Goal: Task Accomplishment & Management: Complete application form

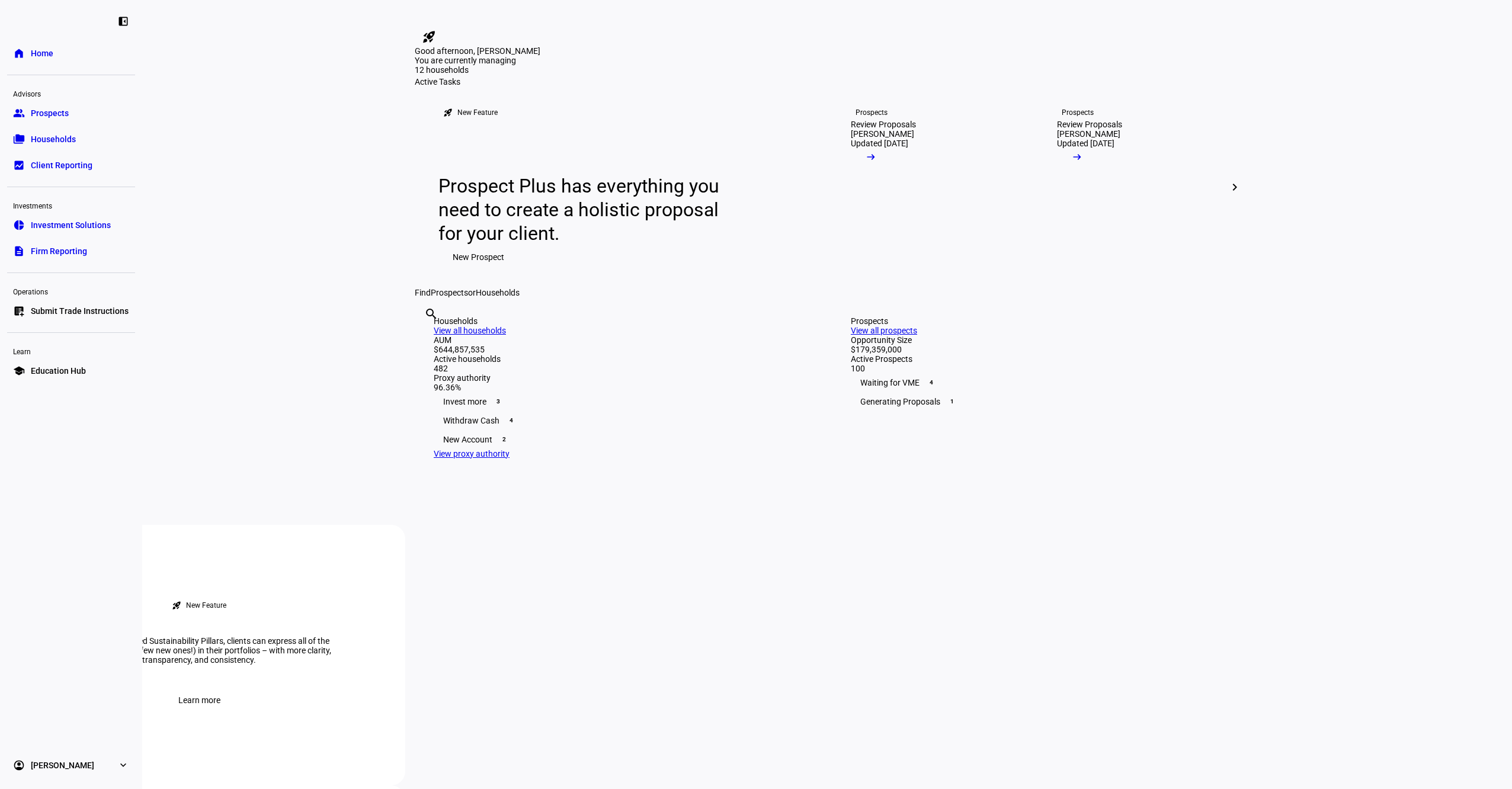
click at [76, 318] on link "list_alt_add Submit Trade Instructions" at bounding box center [71, 311] width 128 height 24
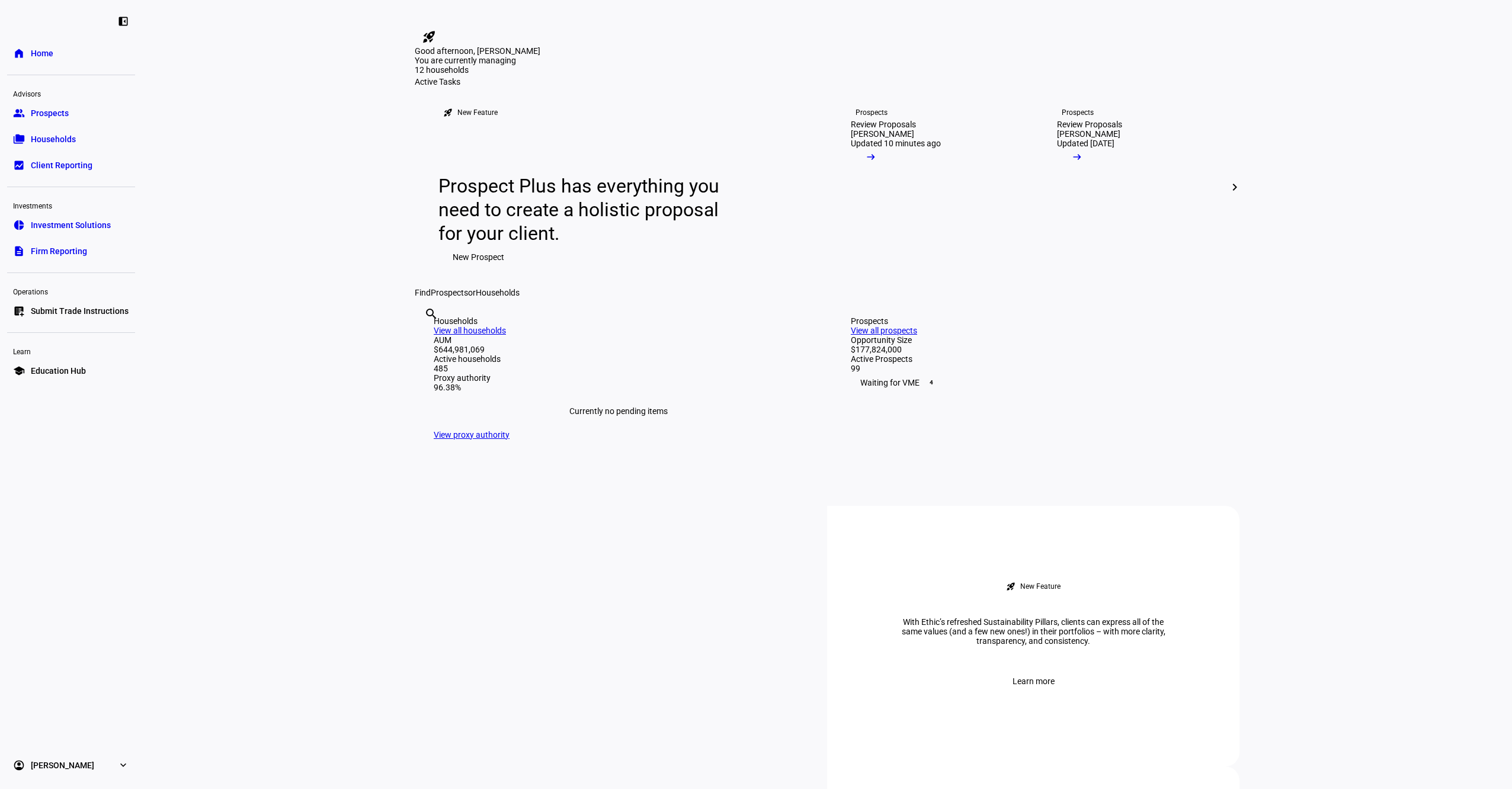
click at [478, 269] on span "New Prospect" at bounding box center [479, 257] width 52 height 24
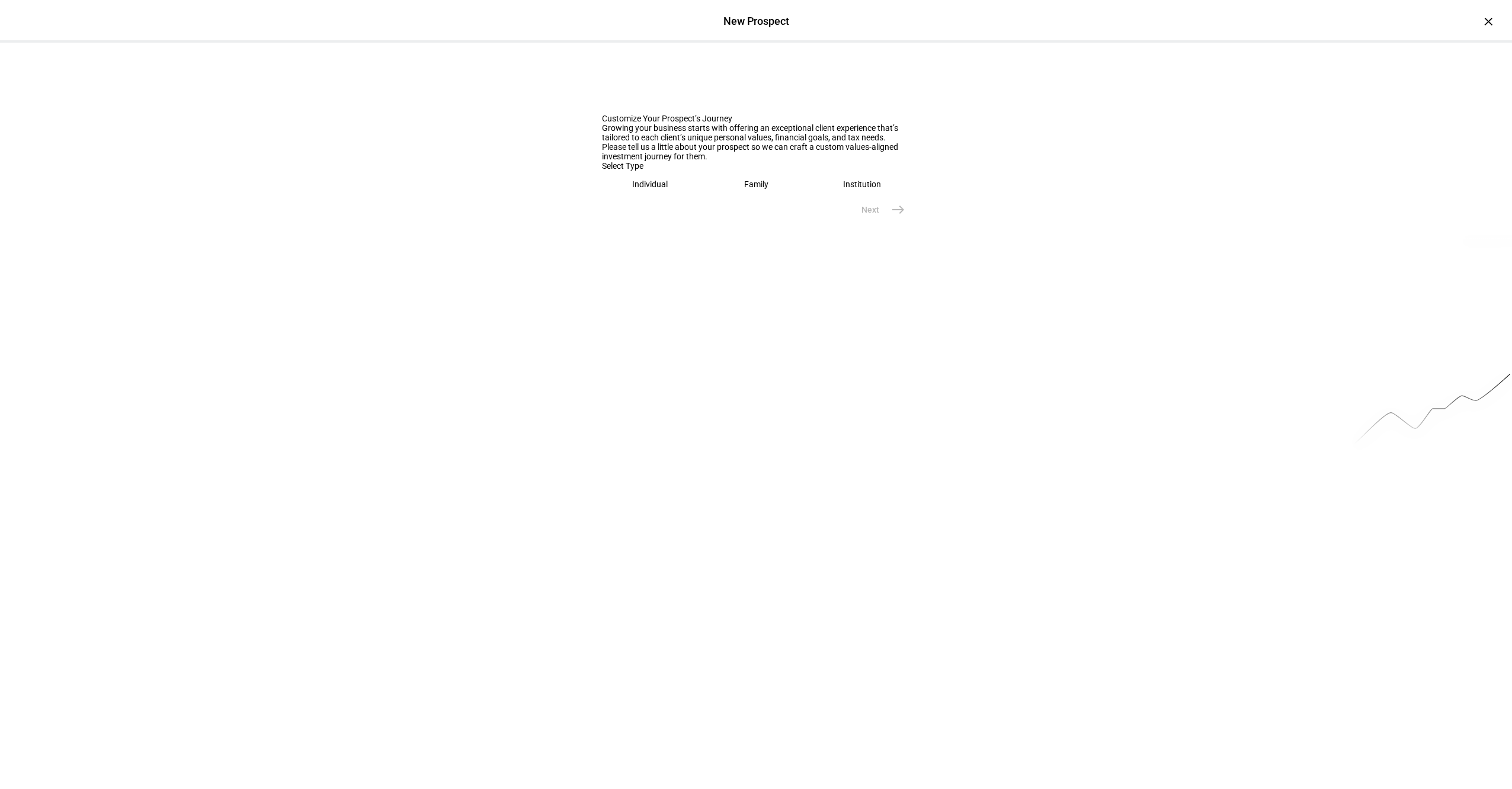
click at [759, 189] on div "Family" at bounding box center [756, 184] width 25 height 9
click at [695, 226] on input "text" at bounding box center [755, 221] width 308 height 9
click at [626, 226] on input "text" at bounding box center [755, 221] width 308 height 9
paste input "[PERSON_NAME], [PERSON_NAME] and [PERSON_NAME]"
click at [630, 226] on input "[PERSON_NAME], [PERSON_NAME] and [PERSON_NAME]" at bounding box center [755, 221] width 308 height 9
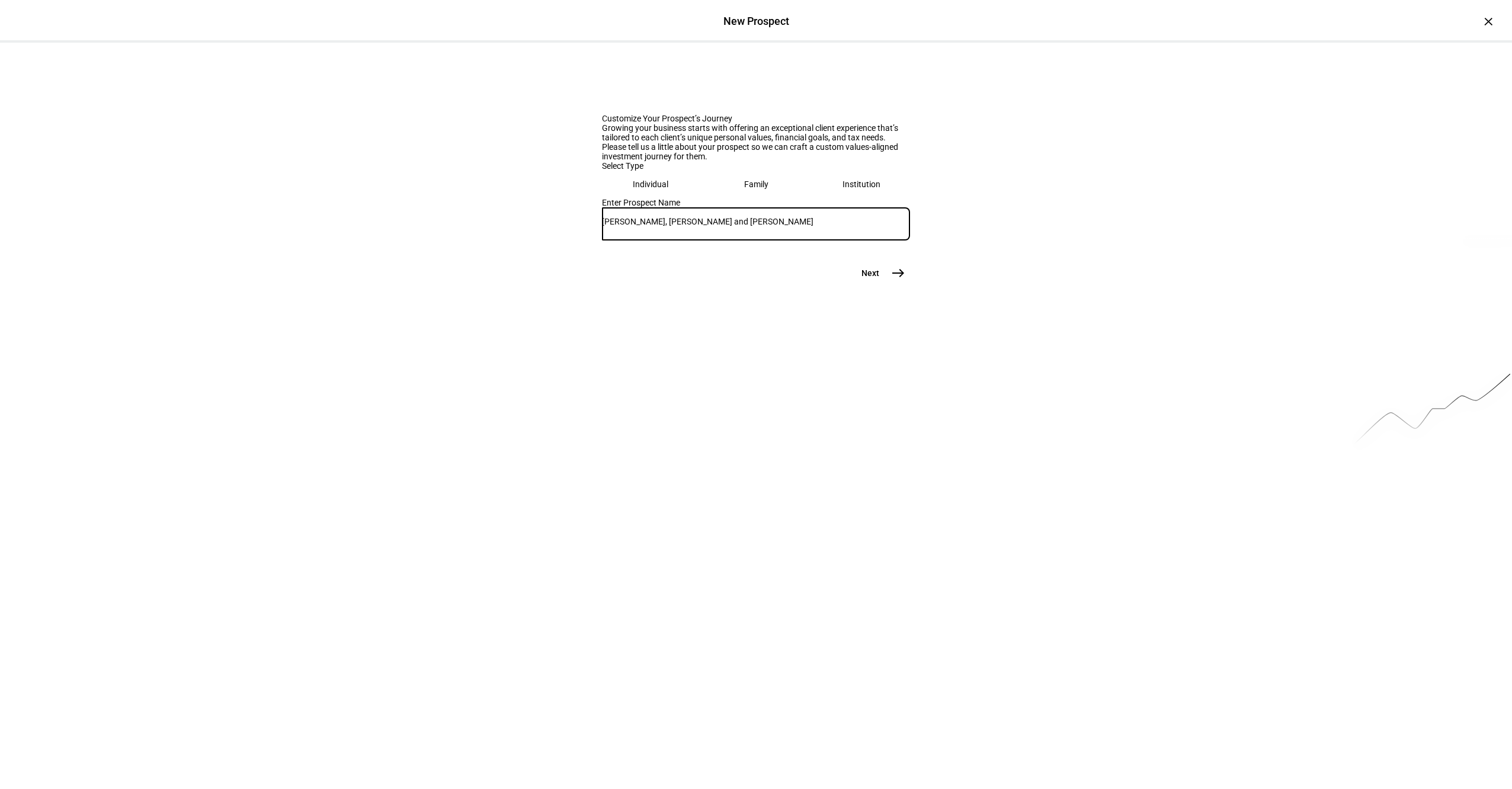
click at [630, 226] on input "[PERSON_NAME], [PERSON_NAME] and [PERSON_NAME]" at bounding box center [755, 221] width 308 height 9
click at [729, 226] on input ", Jane Fleishman and Joan" at bounding box center [755, 221] width 308 height 9
paste input "Tabachnick"
click at [705, 226] on input ", Jane Fleishman and JoanTabachnick" at bounding box center [755, 221] width 308 height 9
drag, startPoint x: 612, startPoint y: 384, endPoint x: 553, endPoint y: 386, distance: 59.0
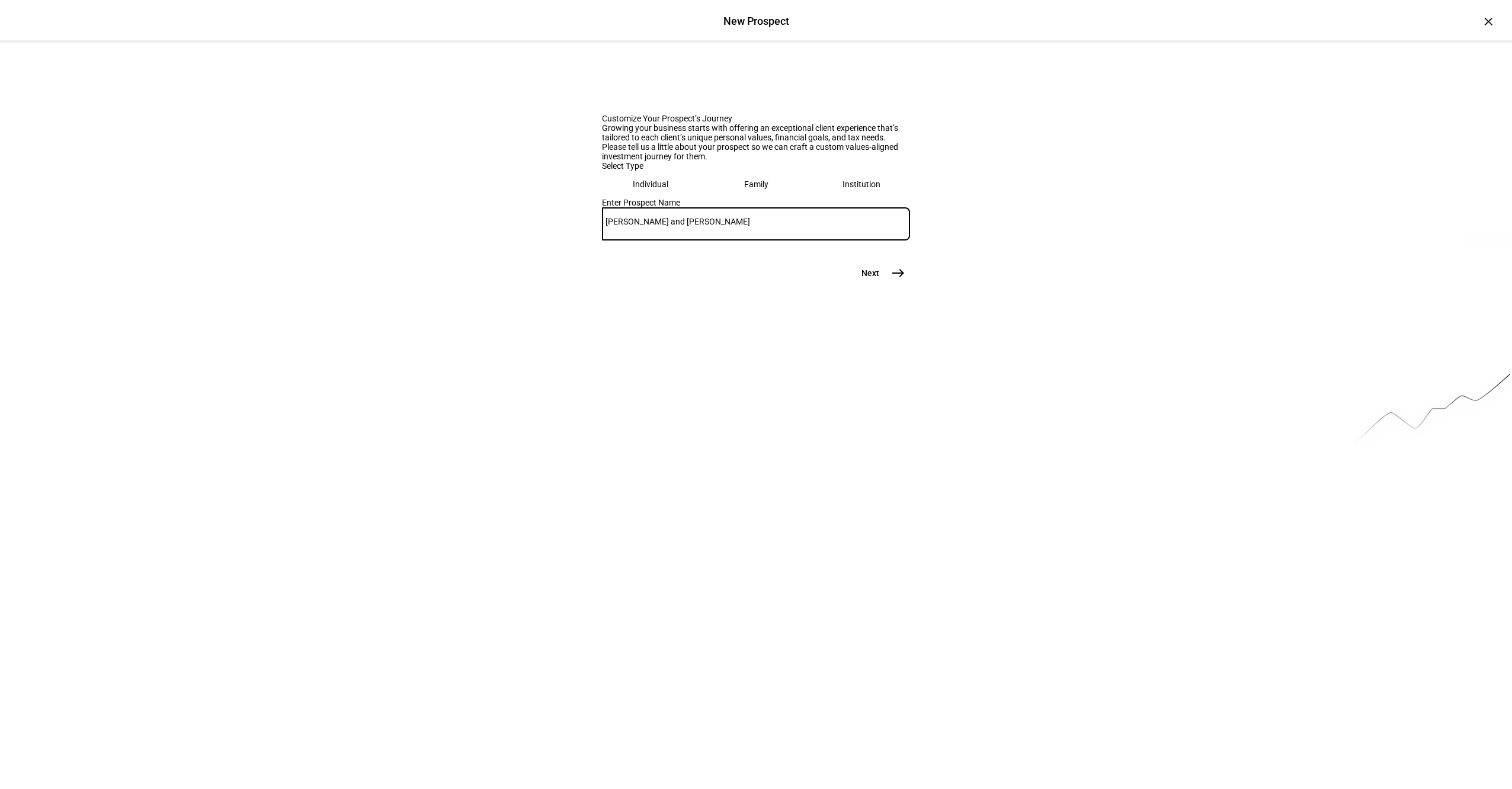
click at [554, 285] on div "Customize Your Prospect’s Journey Growing your business starts with offering an…" at bounding box center [756, 164] width 1512 height 242
type input "Jane Fleishman and Joan Tabachnick"
click at [898, 281] on mat-icon "east" at bounding box center [898, 273] width 14 height 14
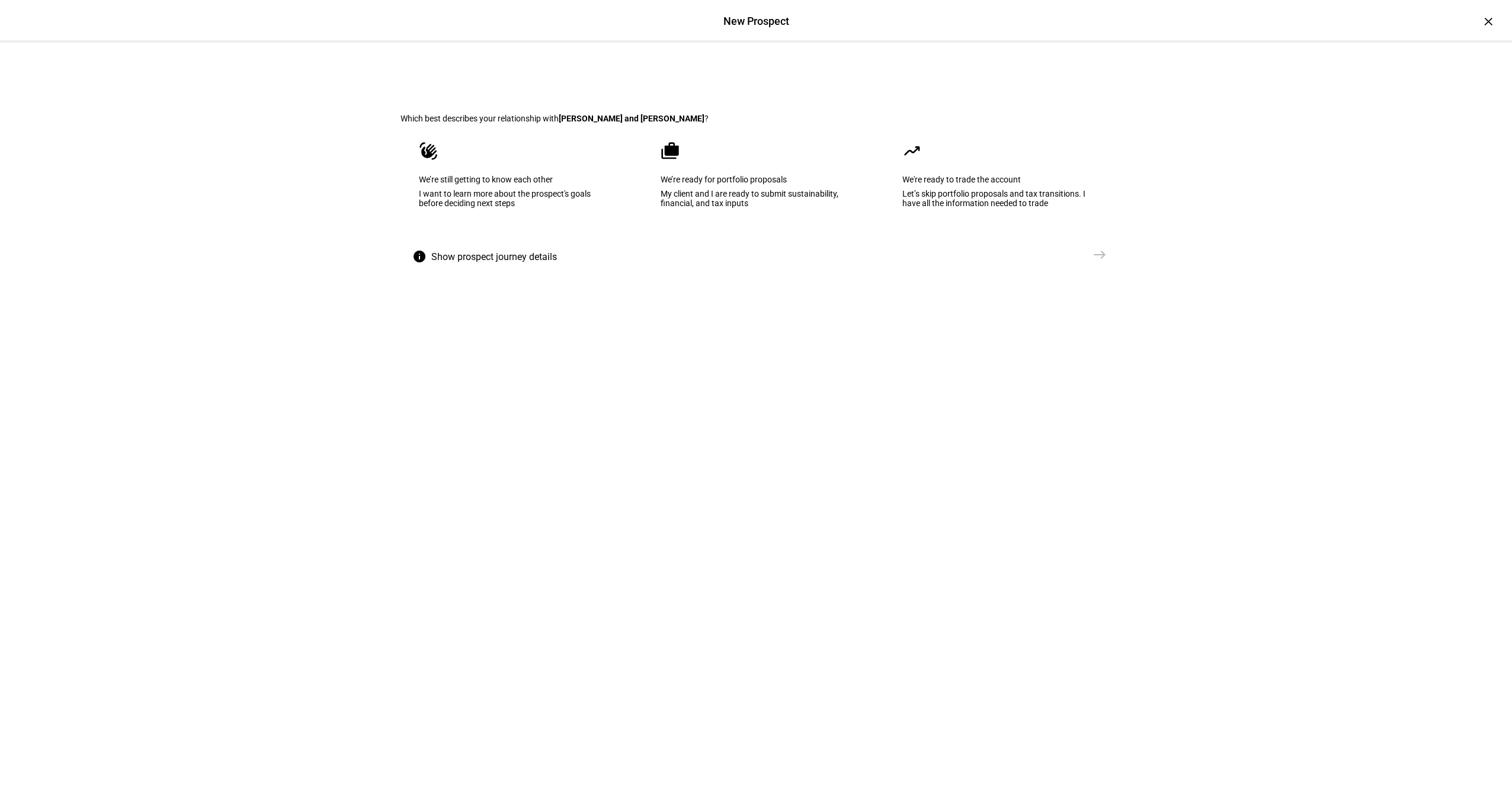
click at [715, 208] on div "My client and I are ready to submit sustainability, financial, and tax inputs" at bounding box center [756, 198] width 191 height 19
click at [1080, 267] on button "Create Prospect Profile east" at bounding box center [1045, 255] width 133 height 24
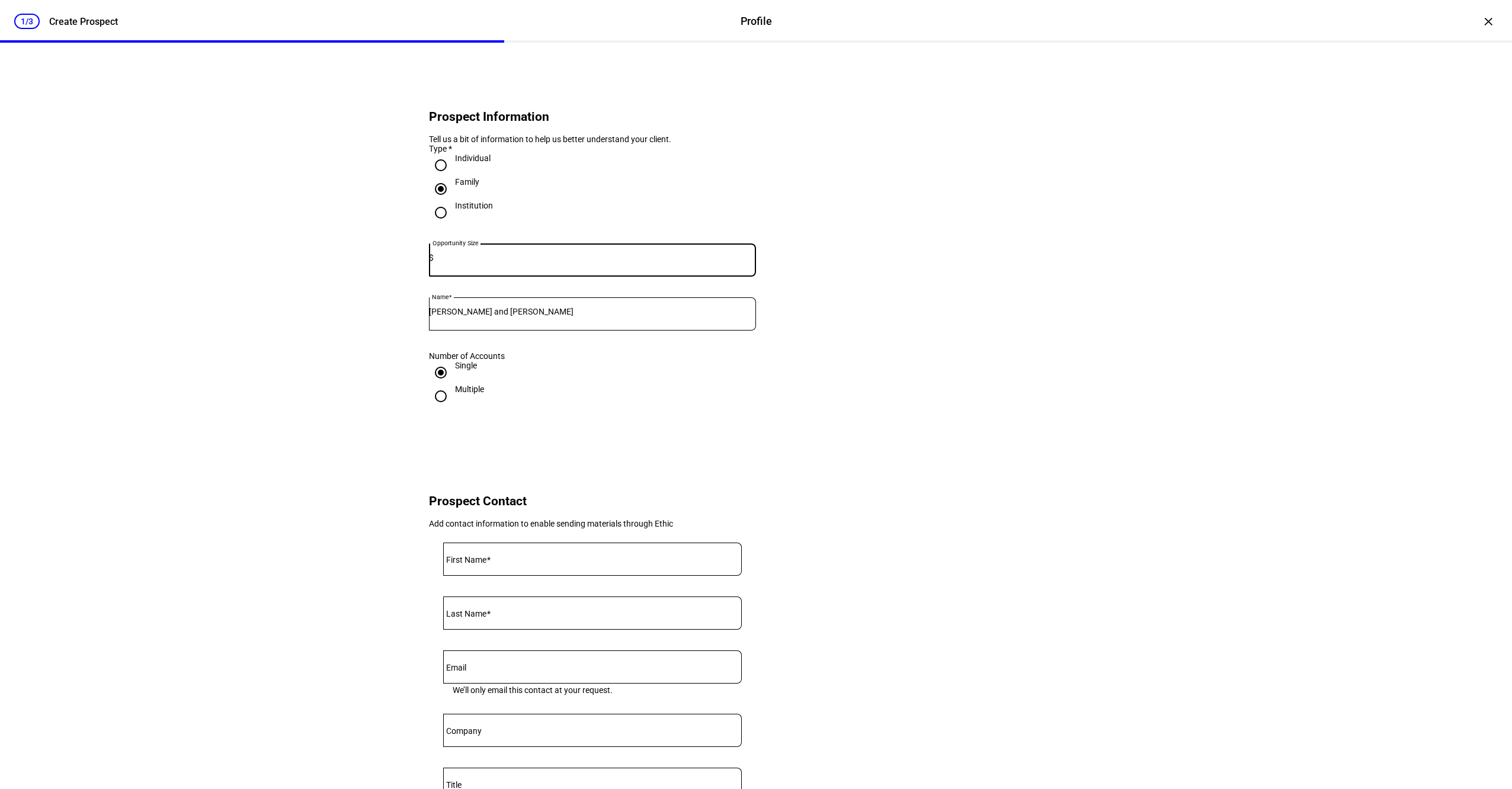
click at [475, 263] on input at bounding box center [594, 258] width 322 height 9
type input "2,270,000"
click at [918, 384] on eth-form-card "Prospect Information Tell us a bit of information to help us better understand …" at bounding box center [755, 254] width 711 height 366
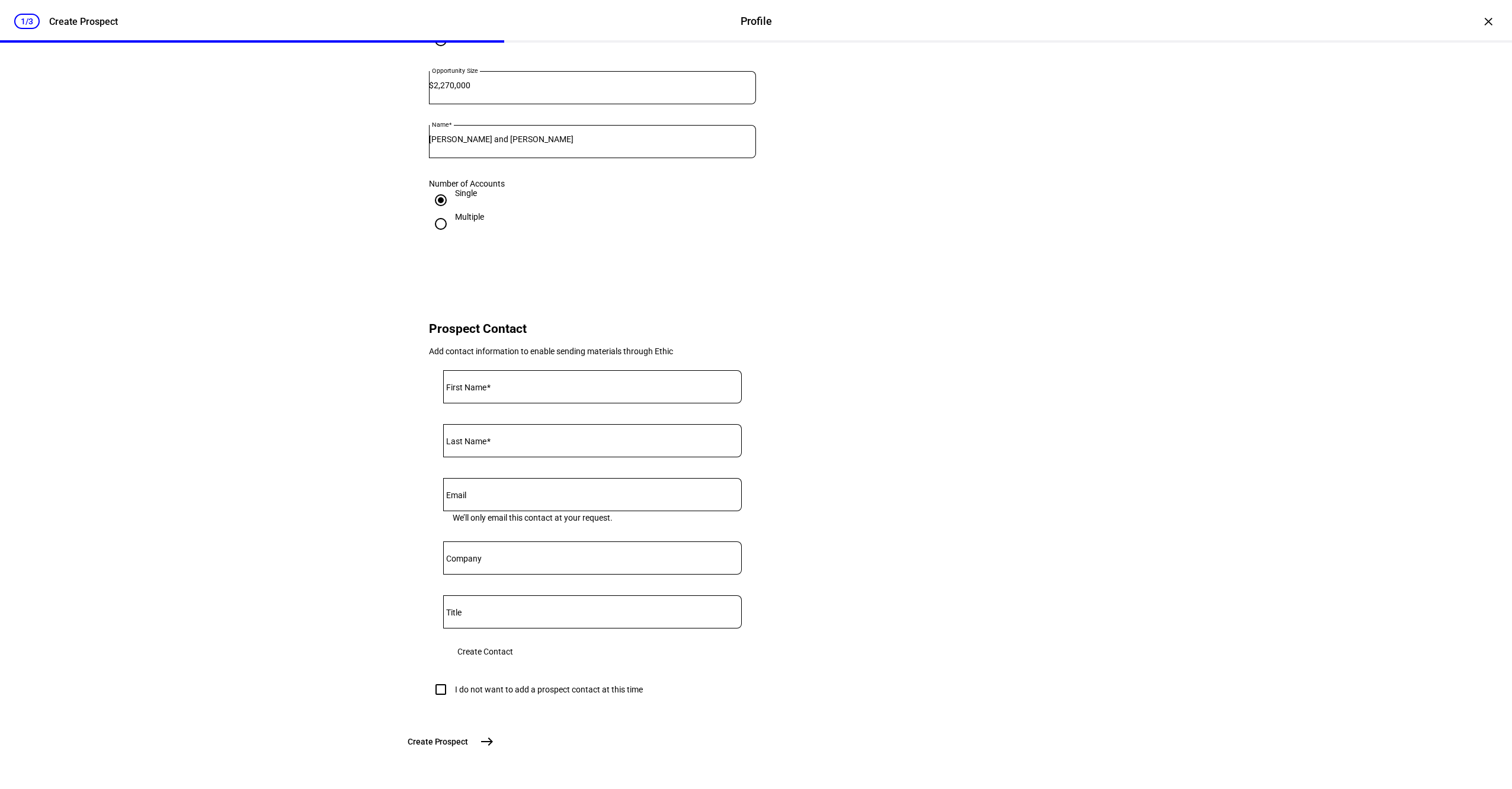
scroll to position [262, 0]
click at [590, 685] on div "I do not want to add a prospect contact at this time" at bounding box center [549, 689] width 188 height 9
click at [453, 677] on input "I do not want to add a prospect contact at this time" at bounding box center [441, 689] width 24 height 24
checkbox input "true"
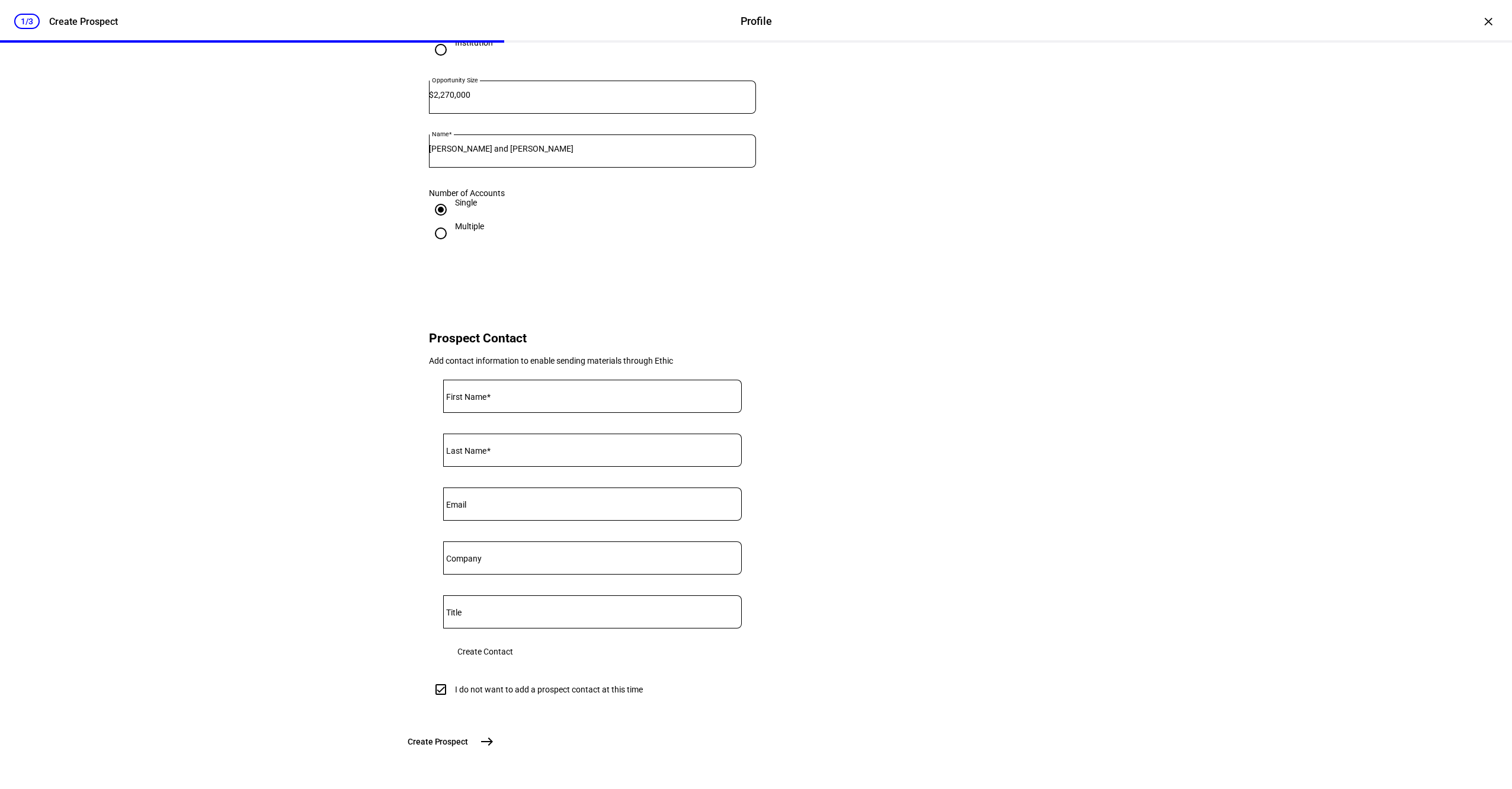
click at [494, 747] on mat-icon "east" at bounding box center [487, 741] width 14 height 14
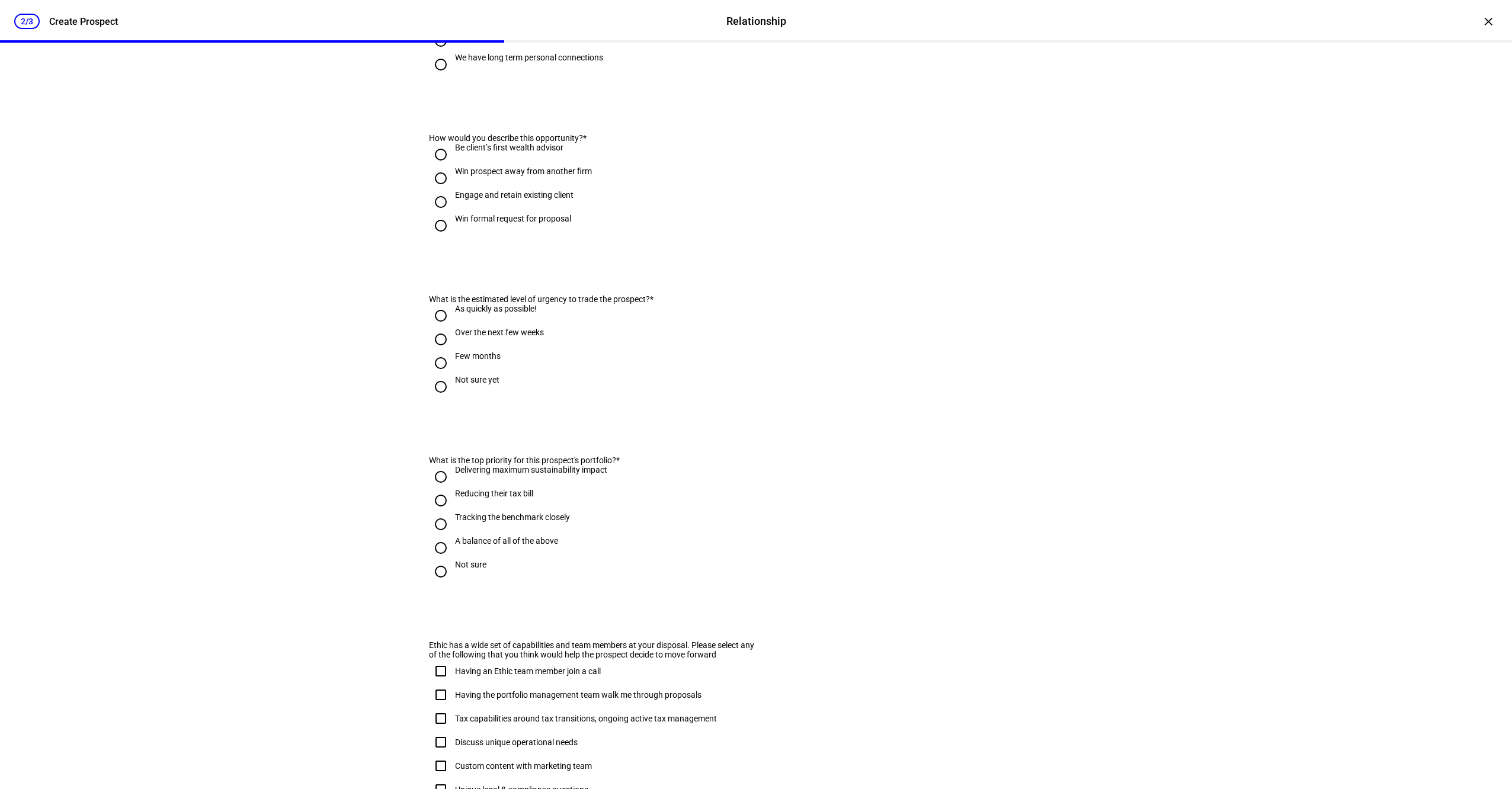
scroll to position [0, 0]
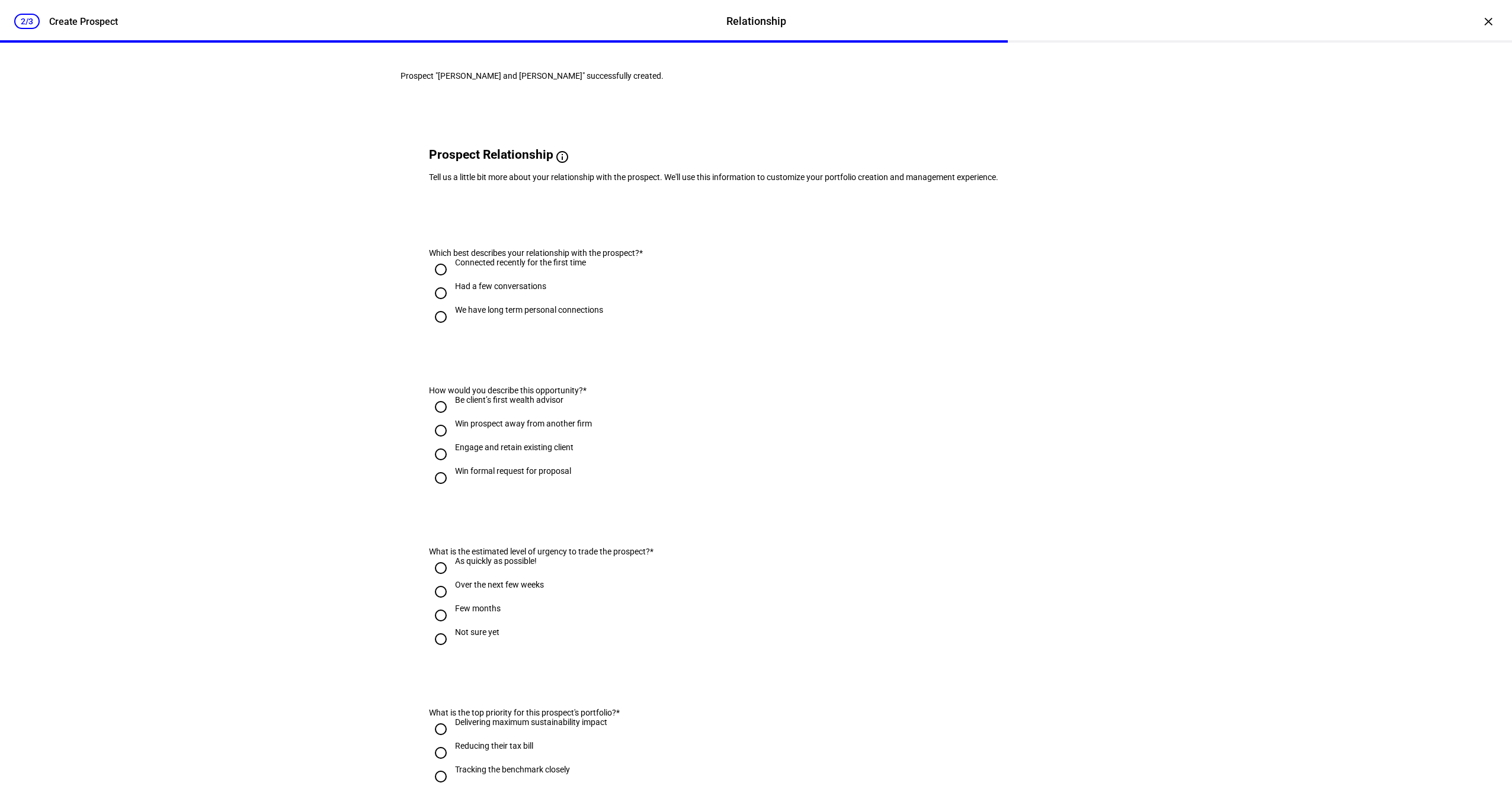
click at [494, 314] on div "We have long term personal connections" at bounding box center [529, 310] width 148 height 9
click at [453, 329] on input "We have long term personal connections" at bounding box center [441, 317] width 24 height 24
radio input "true"
click at [504, 452] on div "Engage and retain existing client" at bounding box center [514, 447] width 118 height 9
click at [453, 466] on input "Engage and retain existing client" at bounding box center [441, 455] width 24 height 24
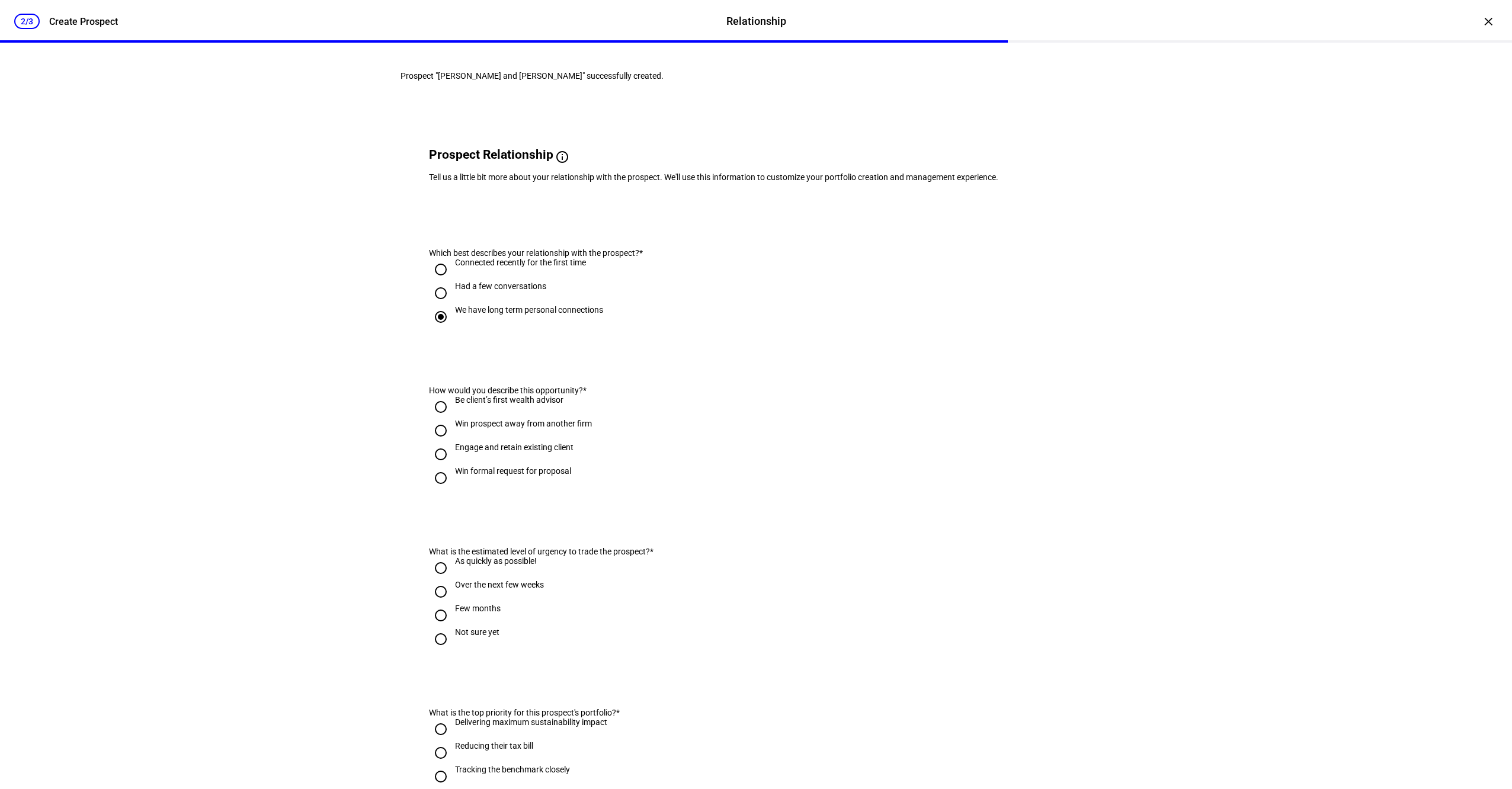
radio input "true"
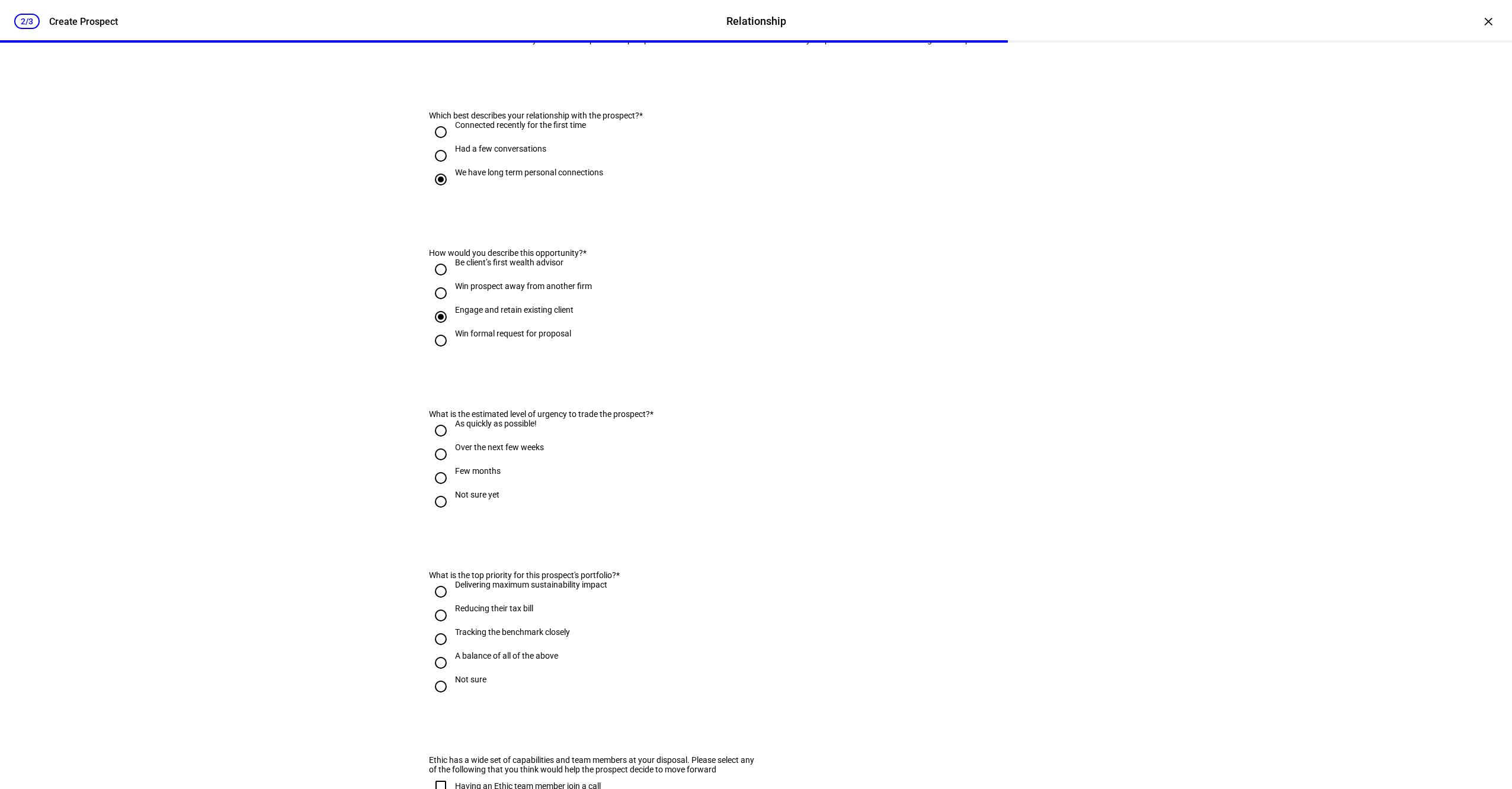
scroll to position [145, 0]
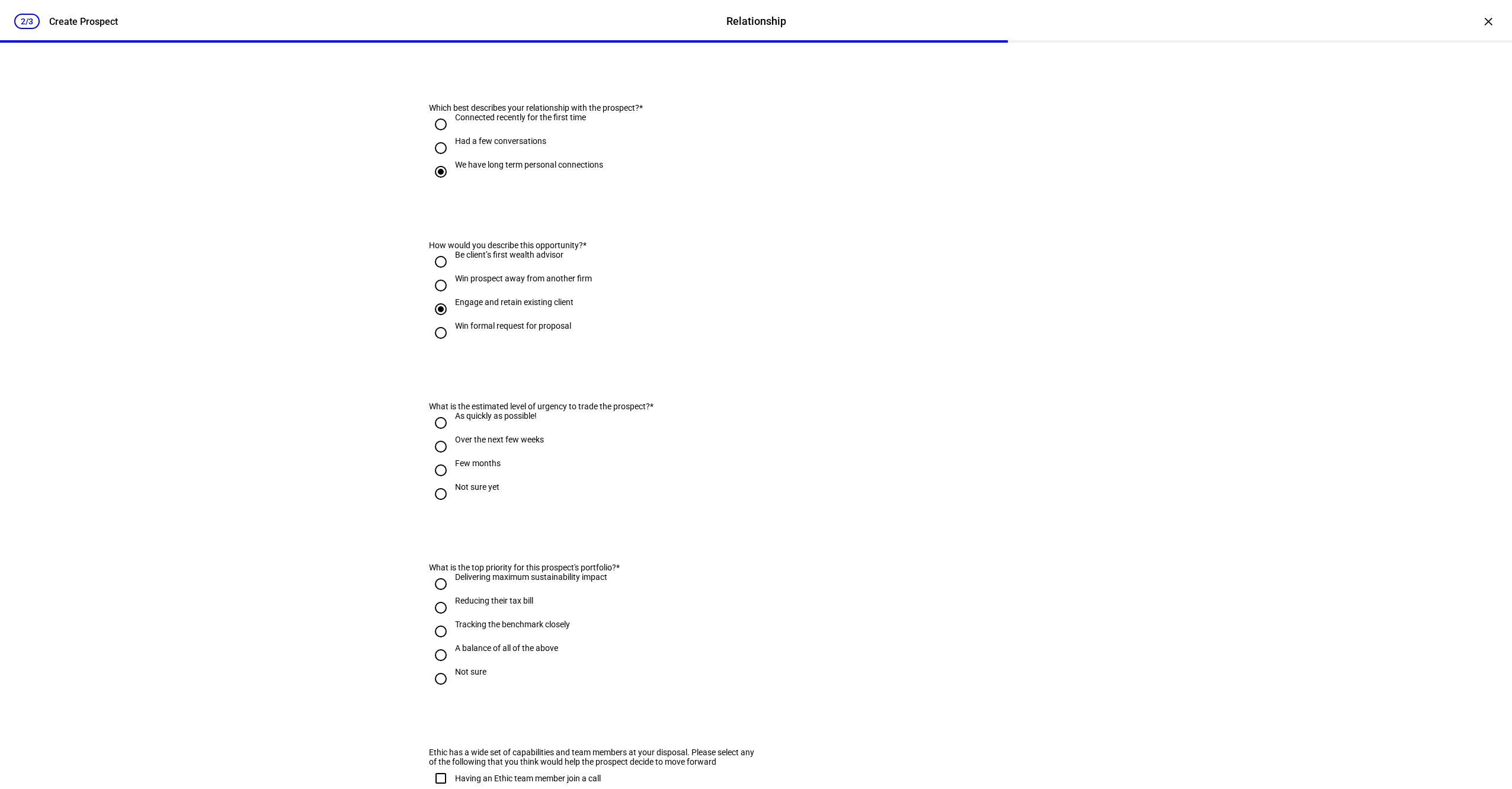
click at [501, 421] on div "As quickly as possible!" at bounding box center [495, 415] width 82 height 9
click at [453, 435] on input "As quickly as possible!" at bounding box center [441, 423] width 24 height 24
radio input "true"
click at [513, 582] on div "Delivering maximum sustainability impact" at bounding box center [531, 577] width 152 height 9
click at [453, 596] on input "Delivering maximum sustainability impact" at bounding box center [441, 584] width 24 height 24
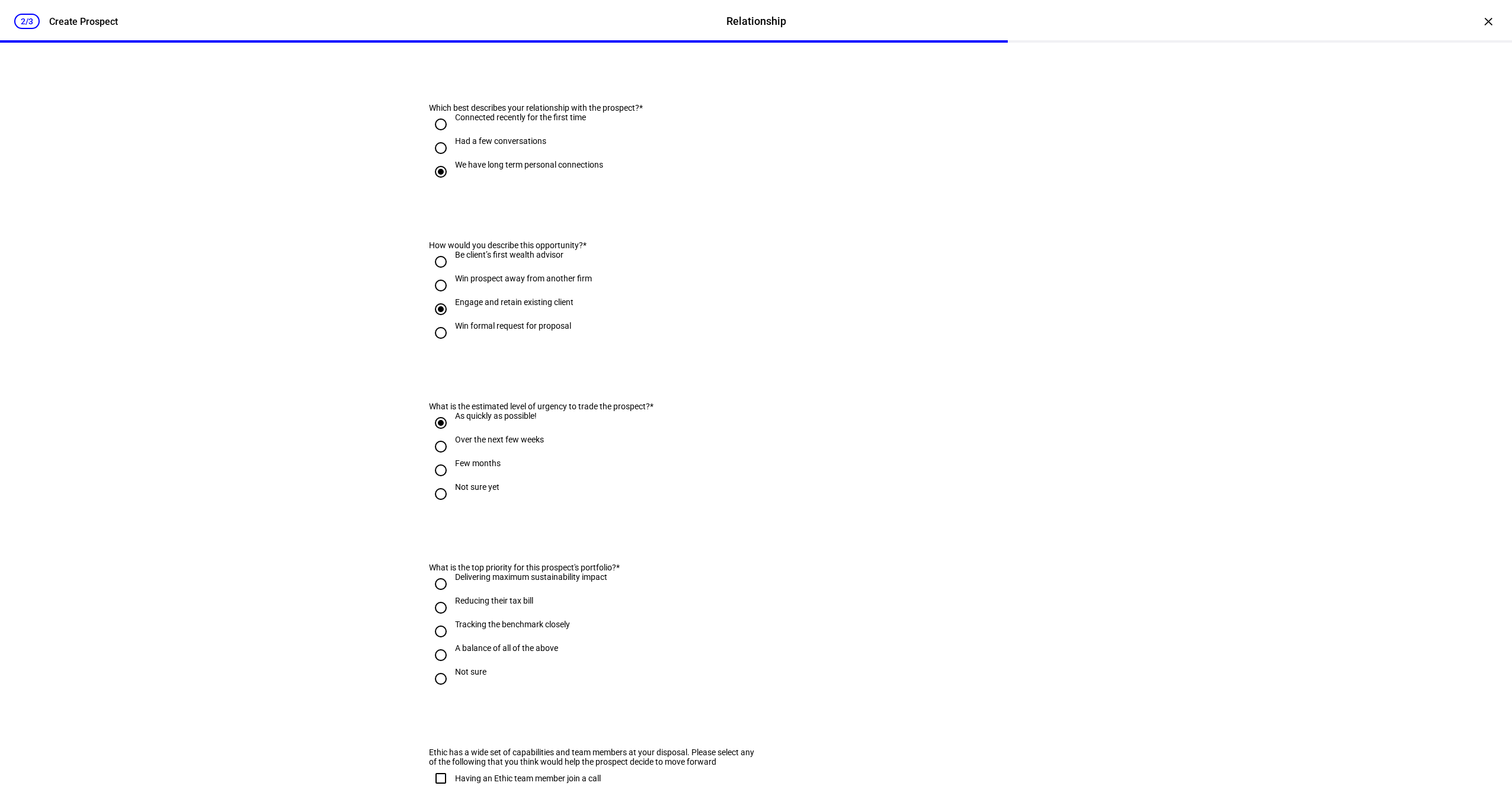
radio input "true"
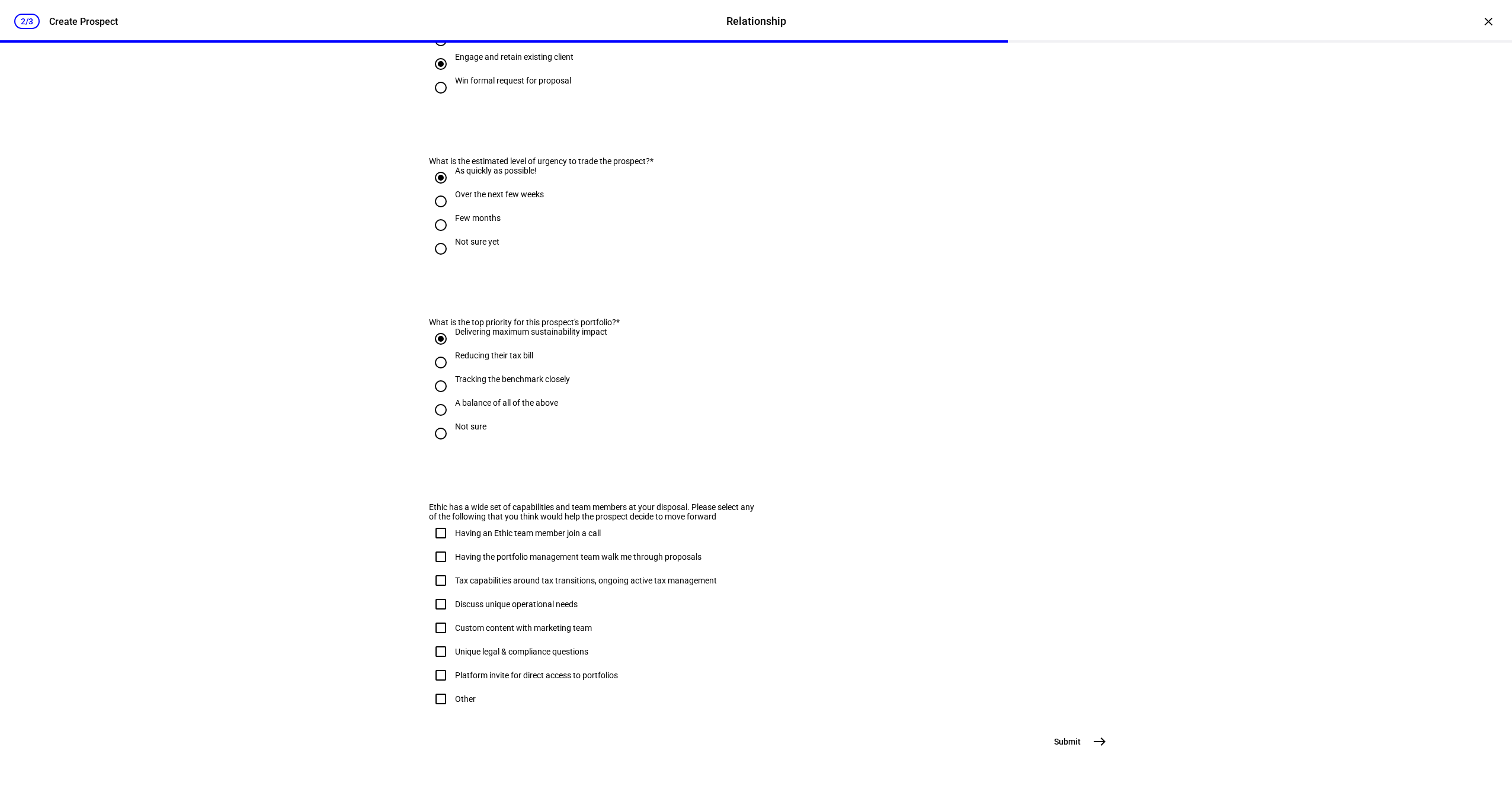
scroll to position [453, 0]
click at [1098, 742] on mat-icon "east" at bounding box center [1099, 741] width 14 height 14
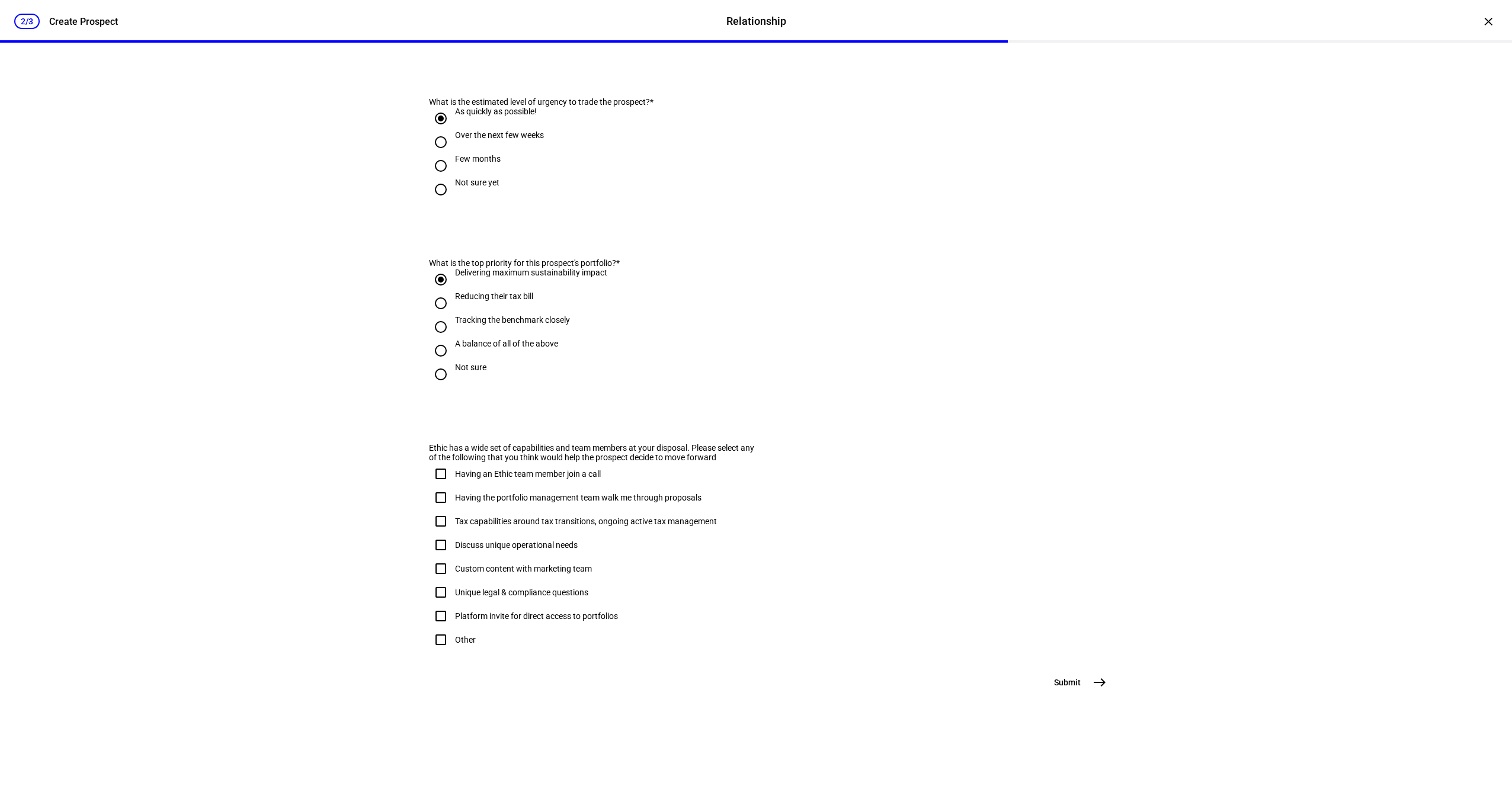
scroll to position [0, 0]
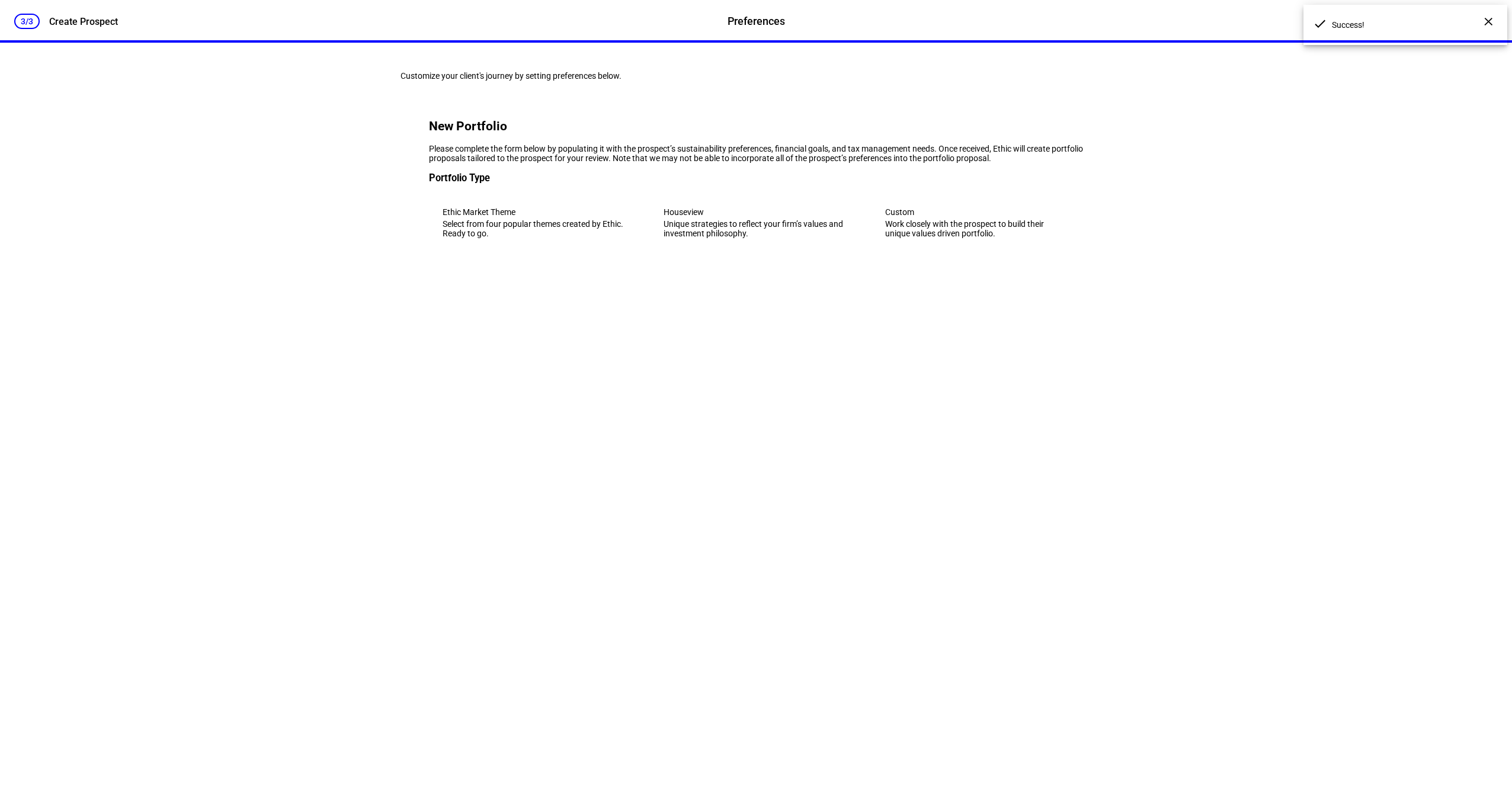
click at [514, 238] on div "Select from four popular themes created by Ethic. Ready to go." at bounding box center [535, 229] width 184 height 19
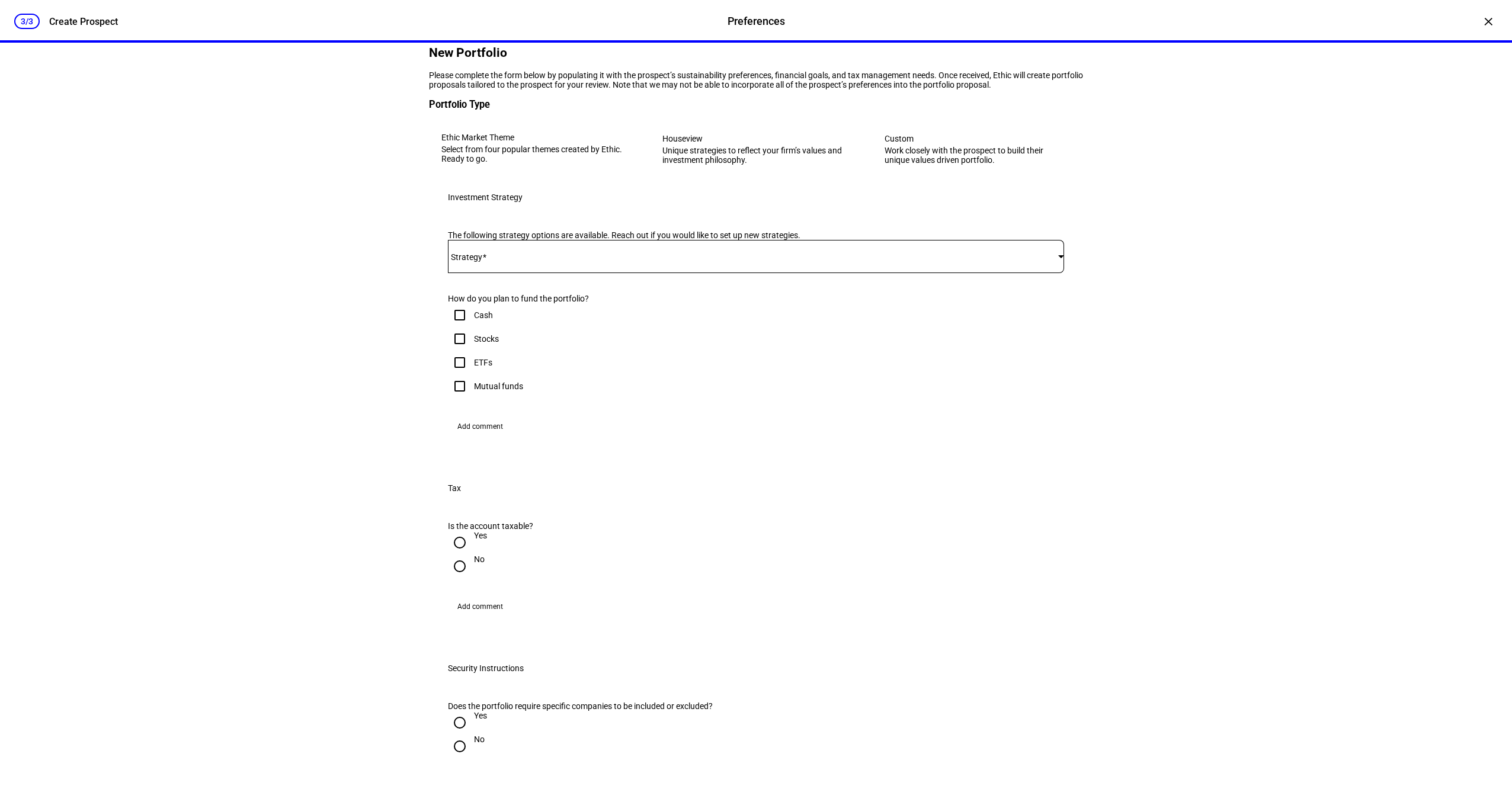
scroll to position [55, 0]
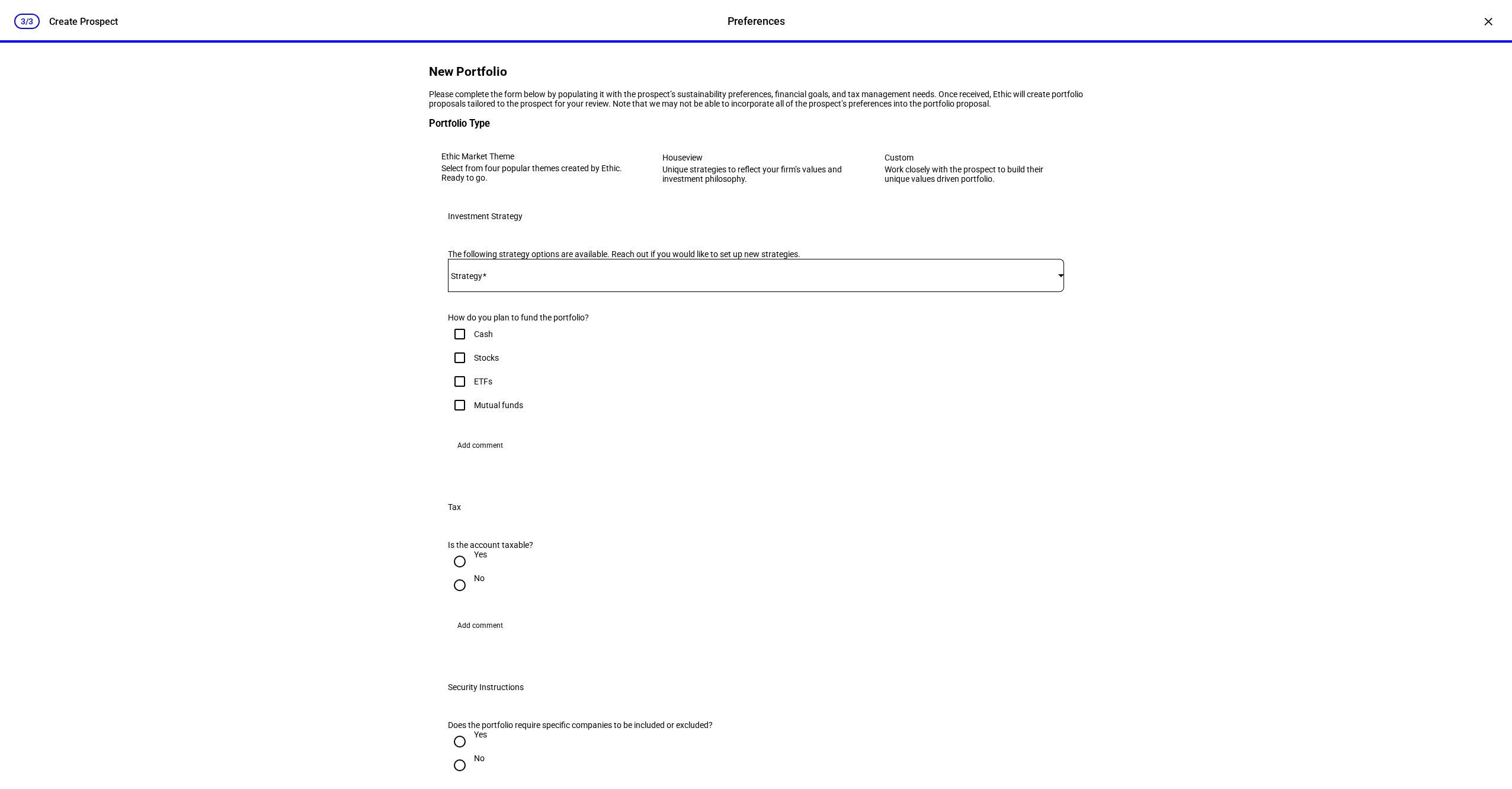
click at [685, 292] on div at bounding box center [756, 275] width 616 height 33
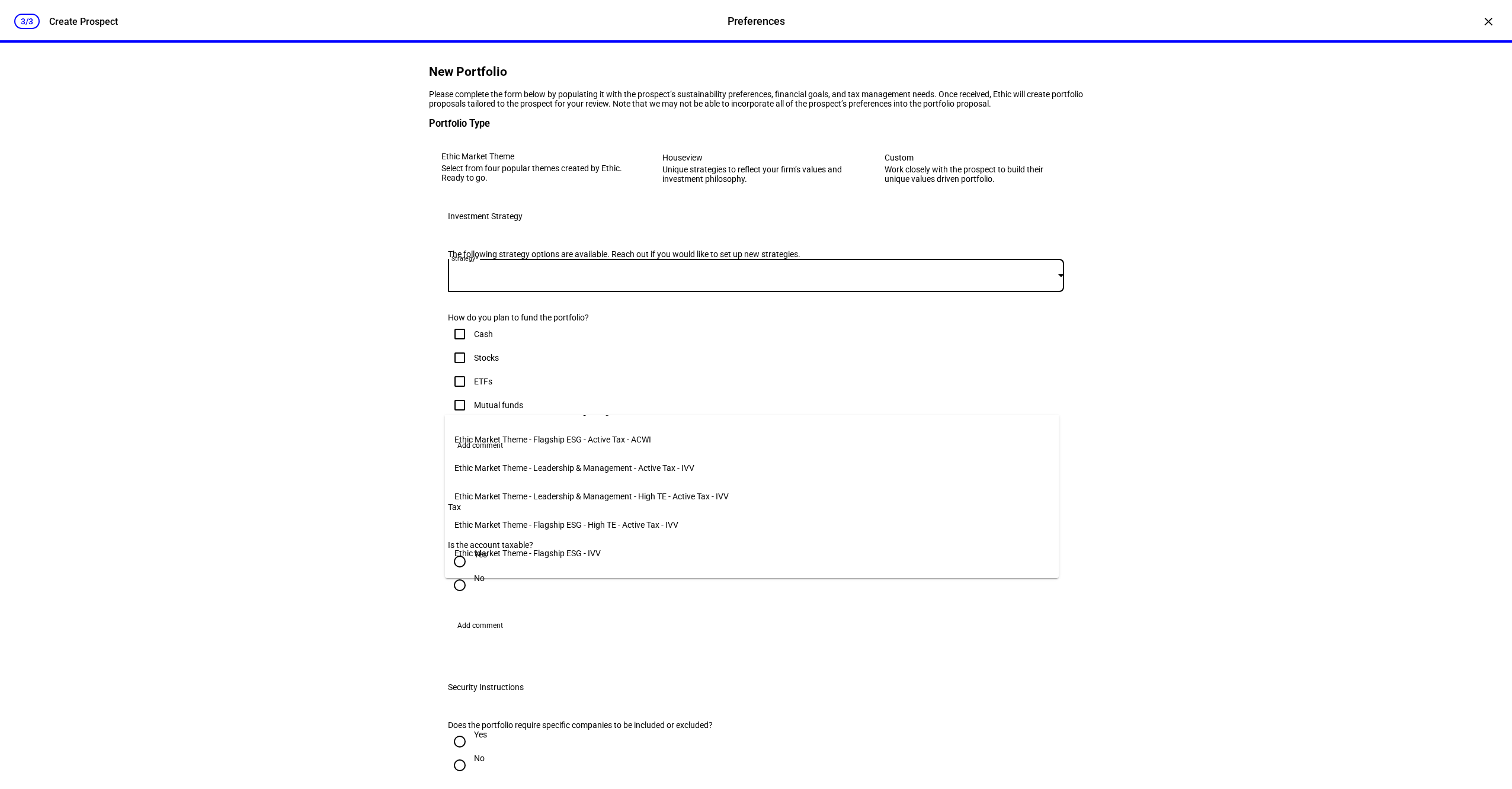
scroll to position [158, 0]
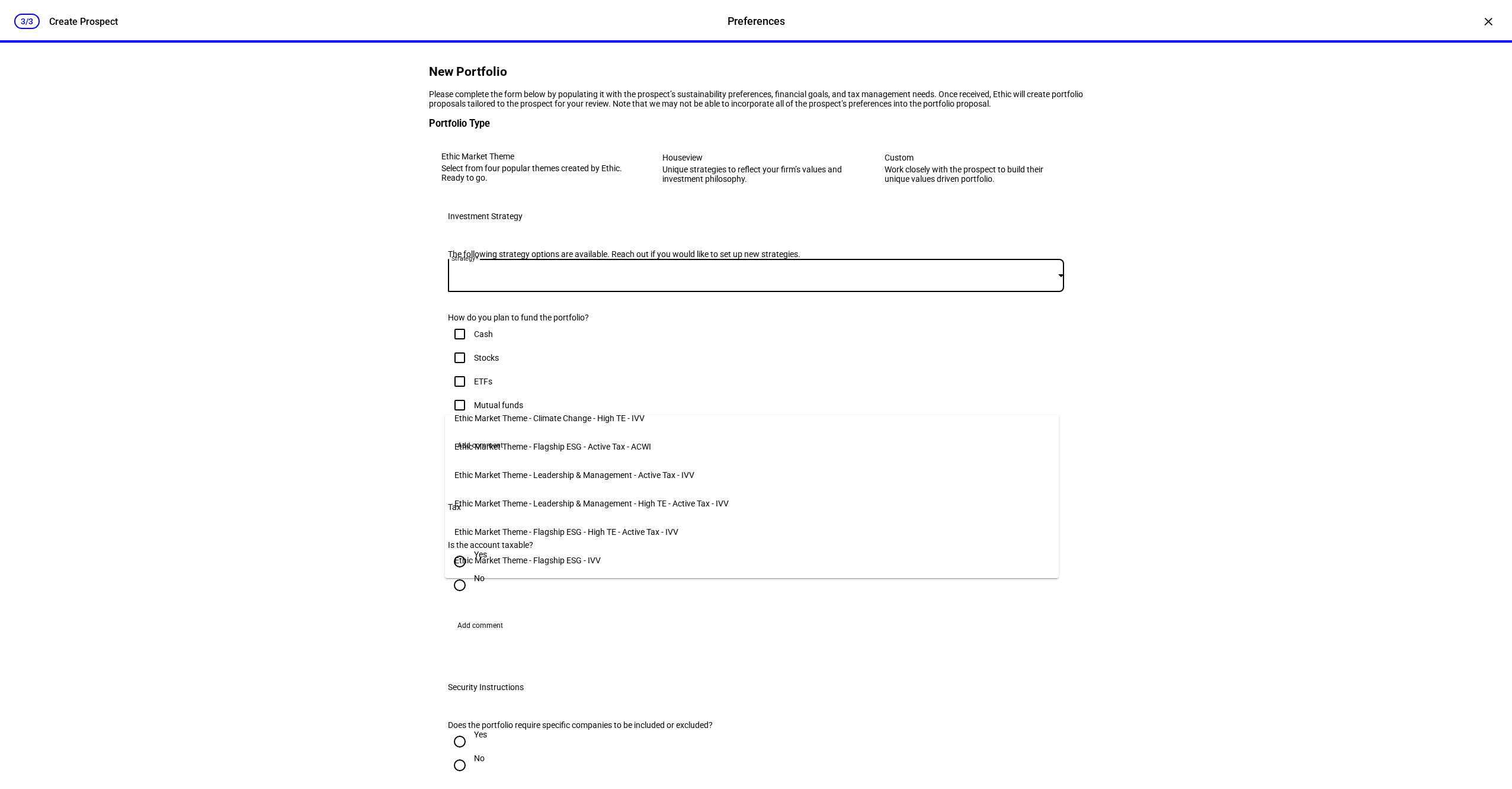
click at [1236, 465] on div at bounding box center [756, 394] width 1512 height 789
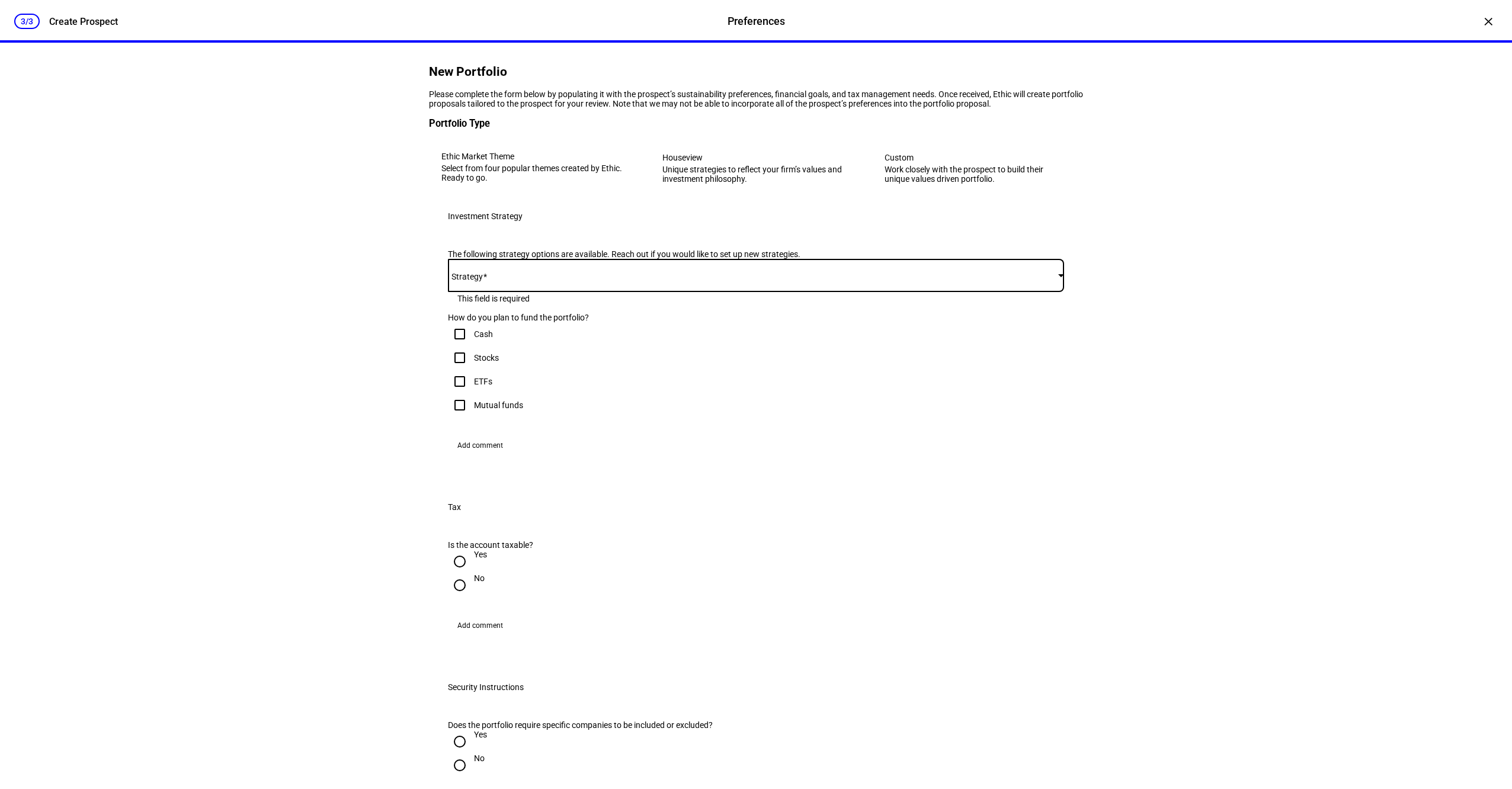
click at [737, 282] on mat-select at bounding box center [756, 275] width 616 height 14
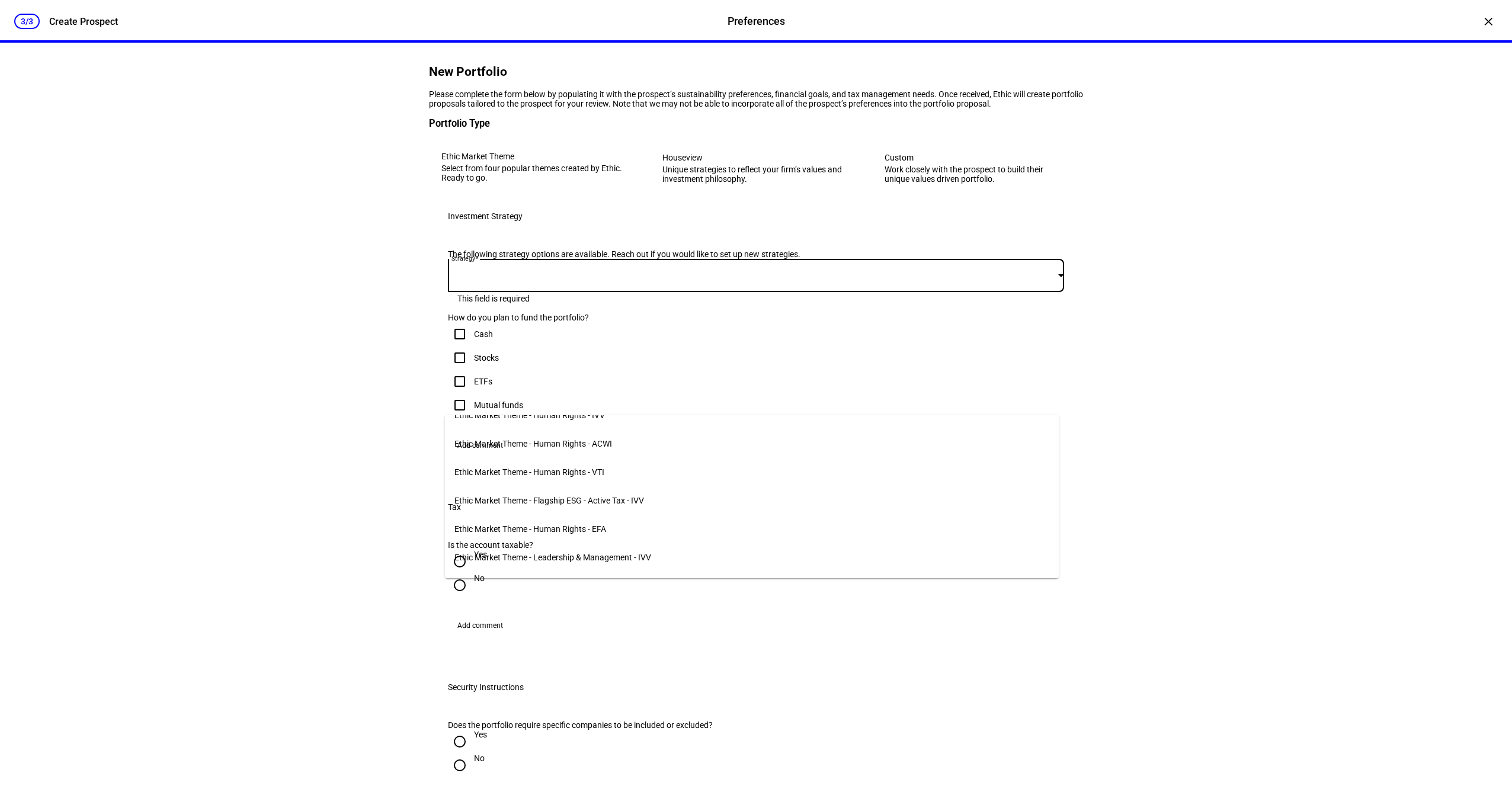
scroll to position [439, 0]
click at [590, 474] on span "Ethic Market Theme - Flagship ESG - Active Tax - IVV" at bounding box center [549, 479] width 189 height 9
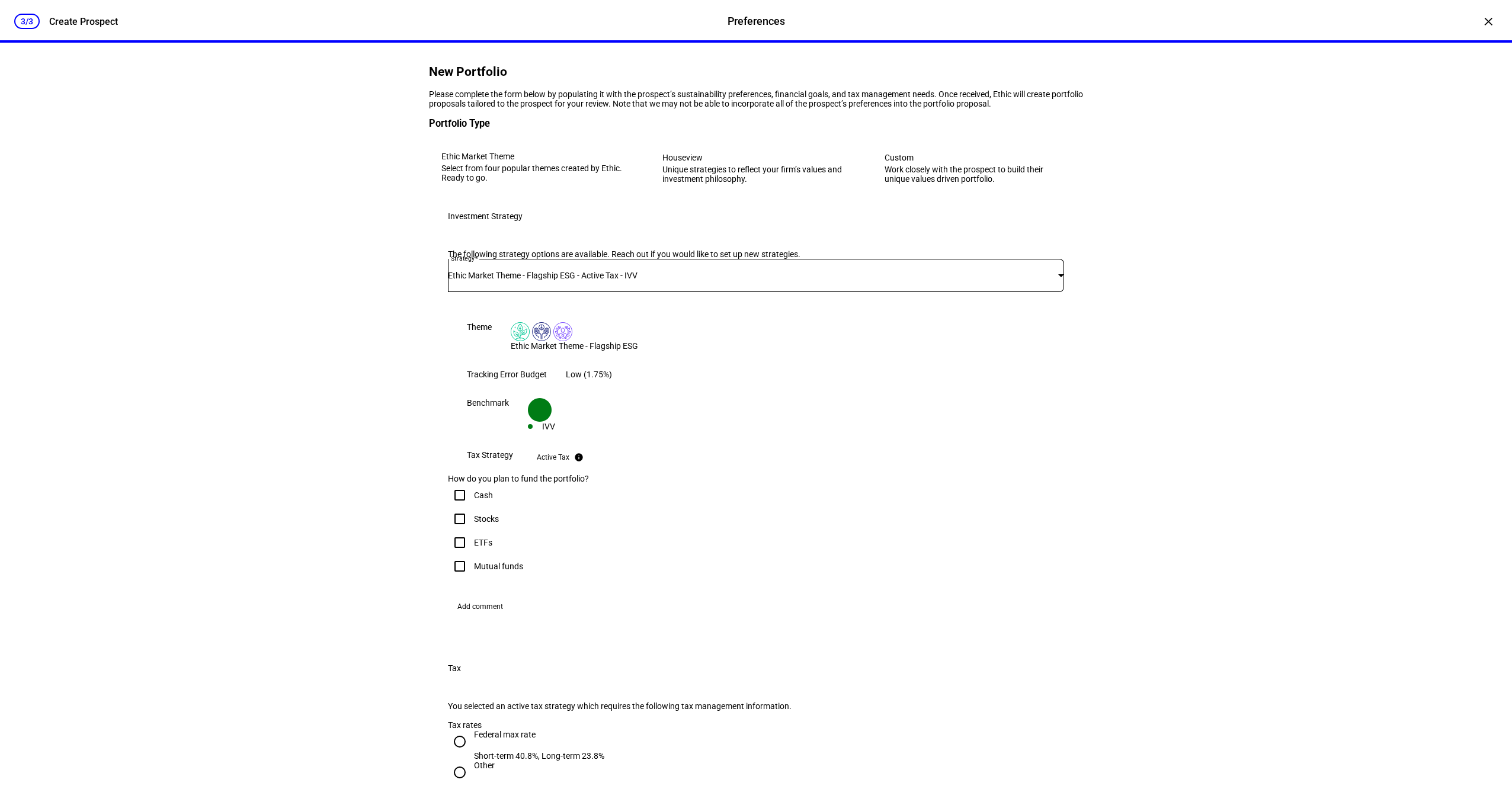
click at [481, 524] on div "Stocks" at bounding box center [486, 518] width 25 height 9
click at [471, 530] on input "Stocks" at bounding box center [460, 519] width 24 height 24
checkbox input "true"
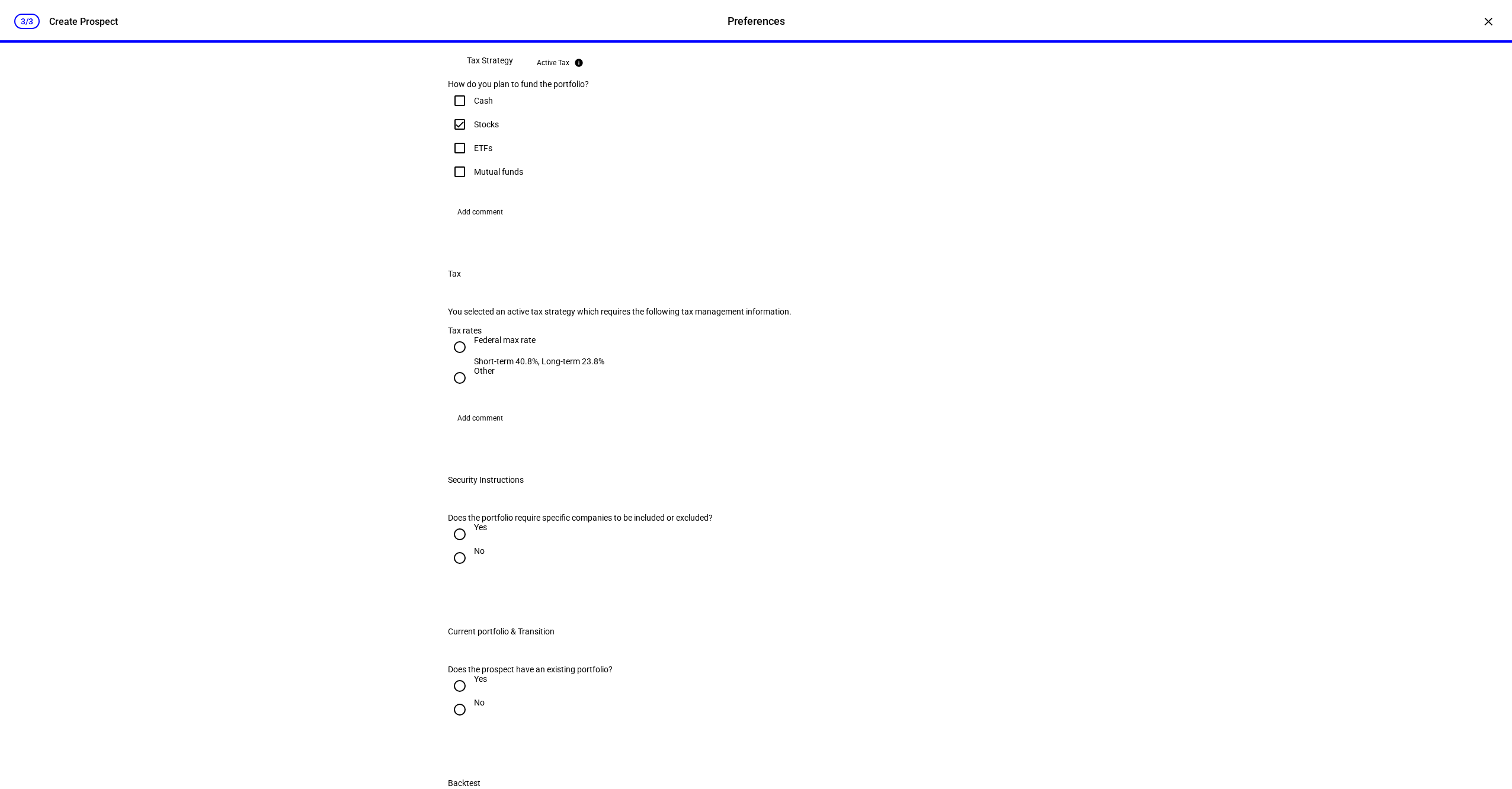
scroll to position [571, 0]
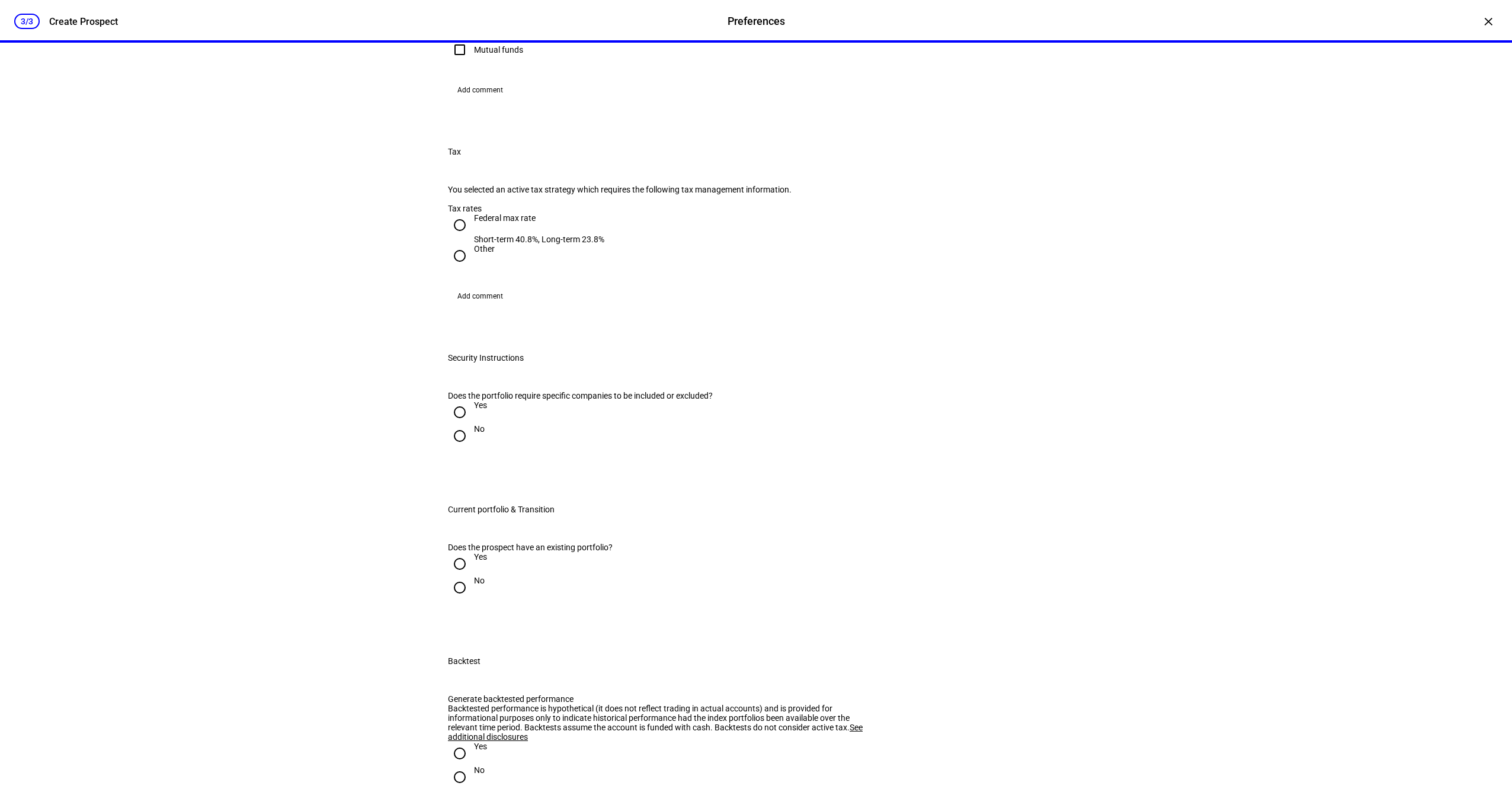
click at [453, 237] on input "Federal max rate Short-term 40.8%, Long-term 23.8%" at bounding box center [460, 225] width 24 height 24
radio input "true"
click at [474, 433] on div "No" at bounding box center [479, 429] width 11 height 9
click at [471, 448] on input "No" at bounding box center [460, 436] width 24 height 24
radio input "true"
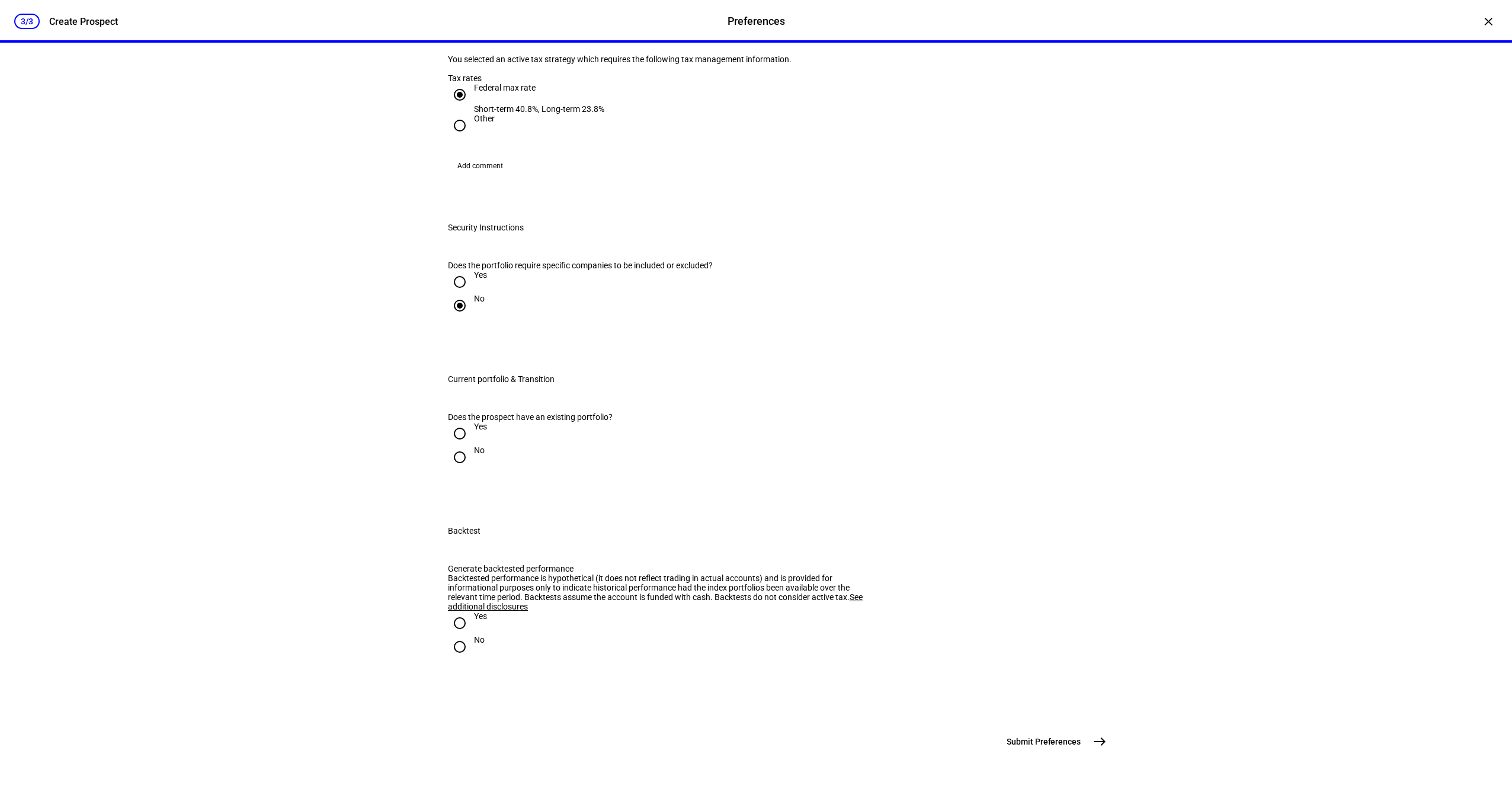
scroll to position [926, 0]
click at [479, 431] on div "Yes" at bounding box center [481, 426] width 13 height 9
click at [471, 433] on input "Yes" at bounding box center [460, 433] width 24 height 24
radio input "true"
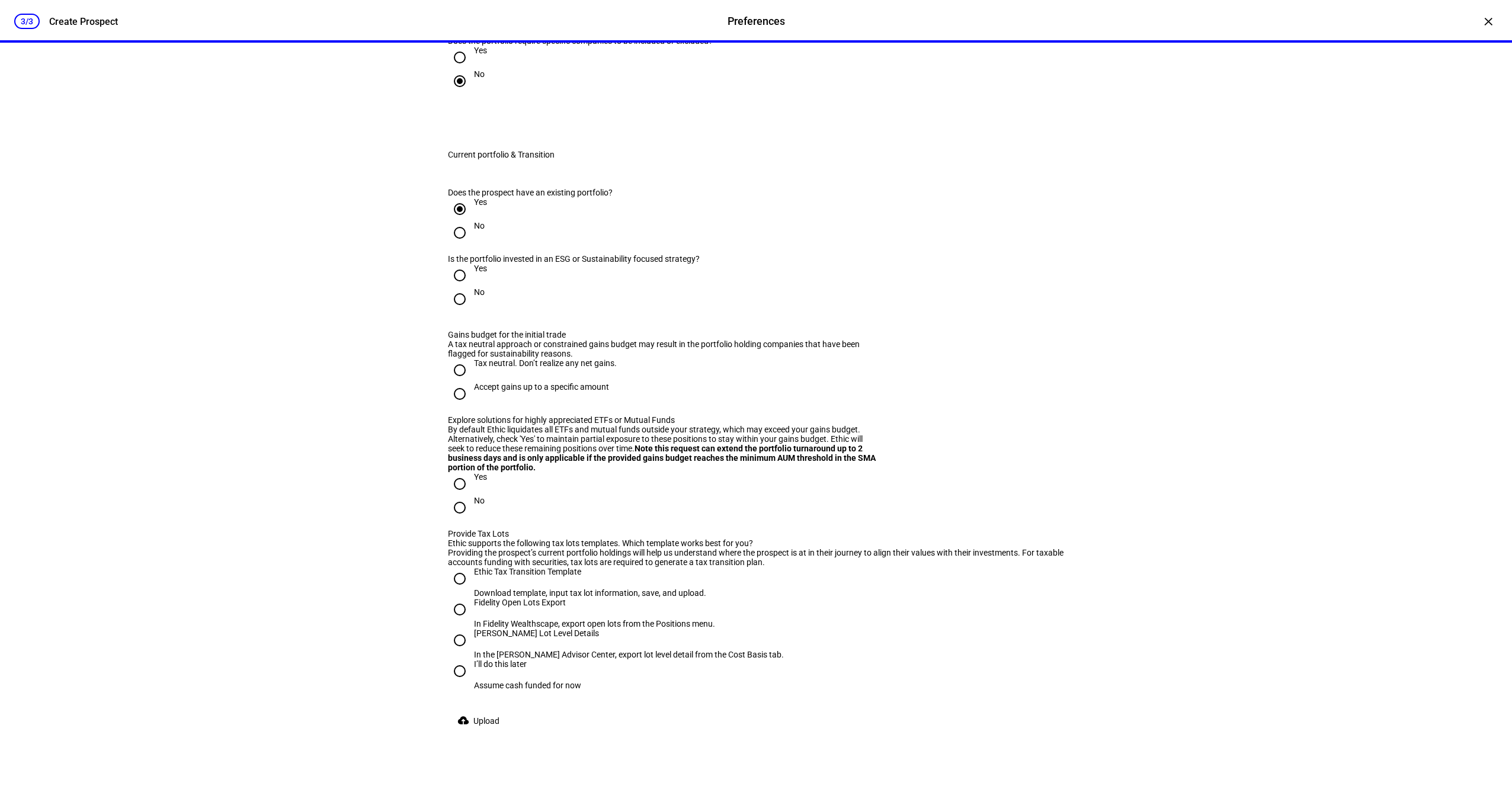
click at [474, 285] on div "Yes" at bounding box center [481, 275] width 13 height 21
click at [471, 287] on input "Yes" at bounding box center [460, 276] width 24 height 24
radio input "true"
click at [491, 368] on div "Tax neutral. Don’t realize any net gains." at bounding box center [545, 363] width 143 height 9
click at [471, 382] on input "Tax neutral. Don’t realize any net gains." at bounding box center [460, 370] width 24 height 24
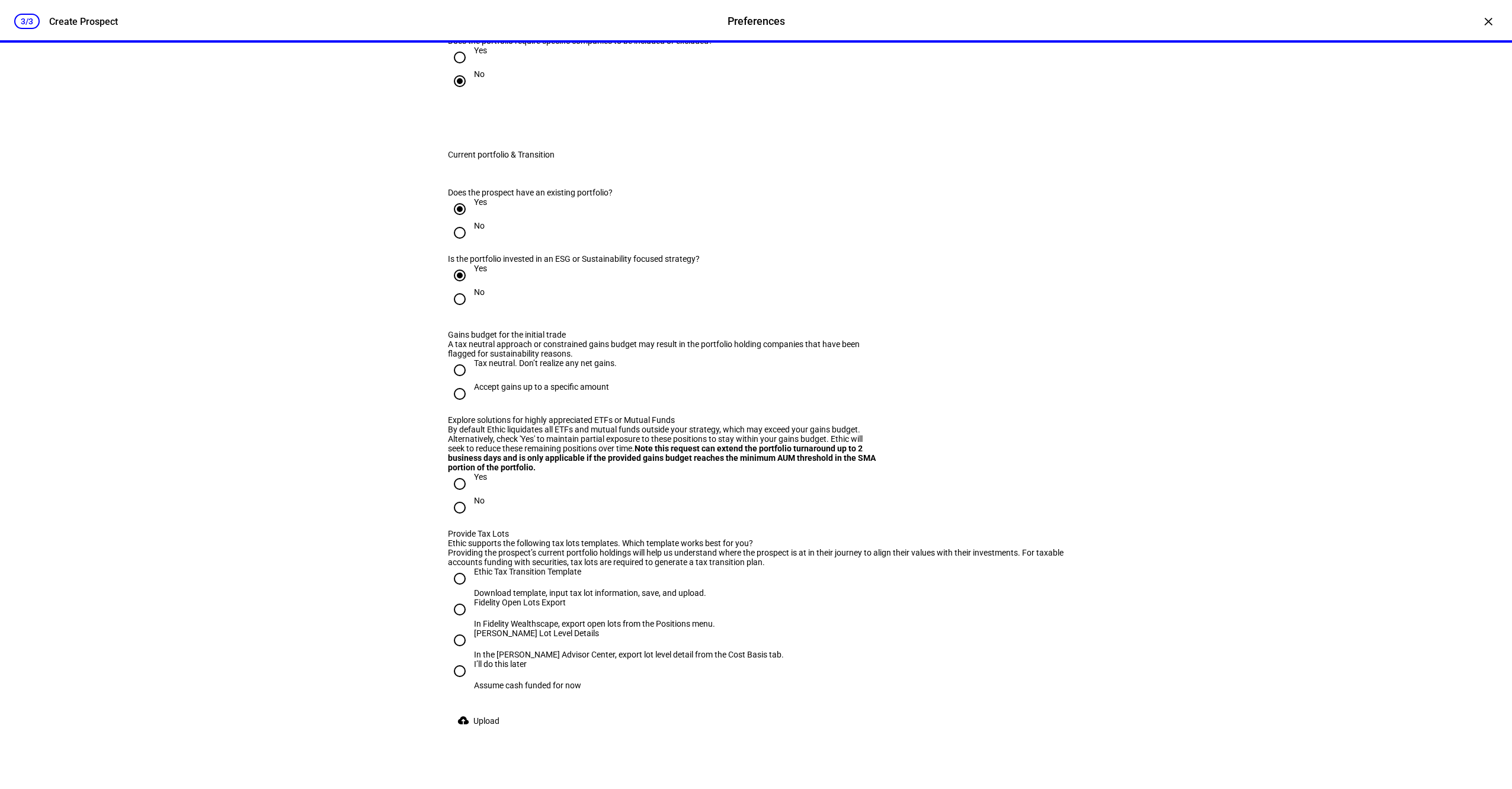
radio input "true"
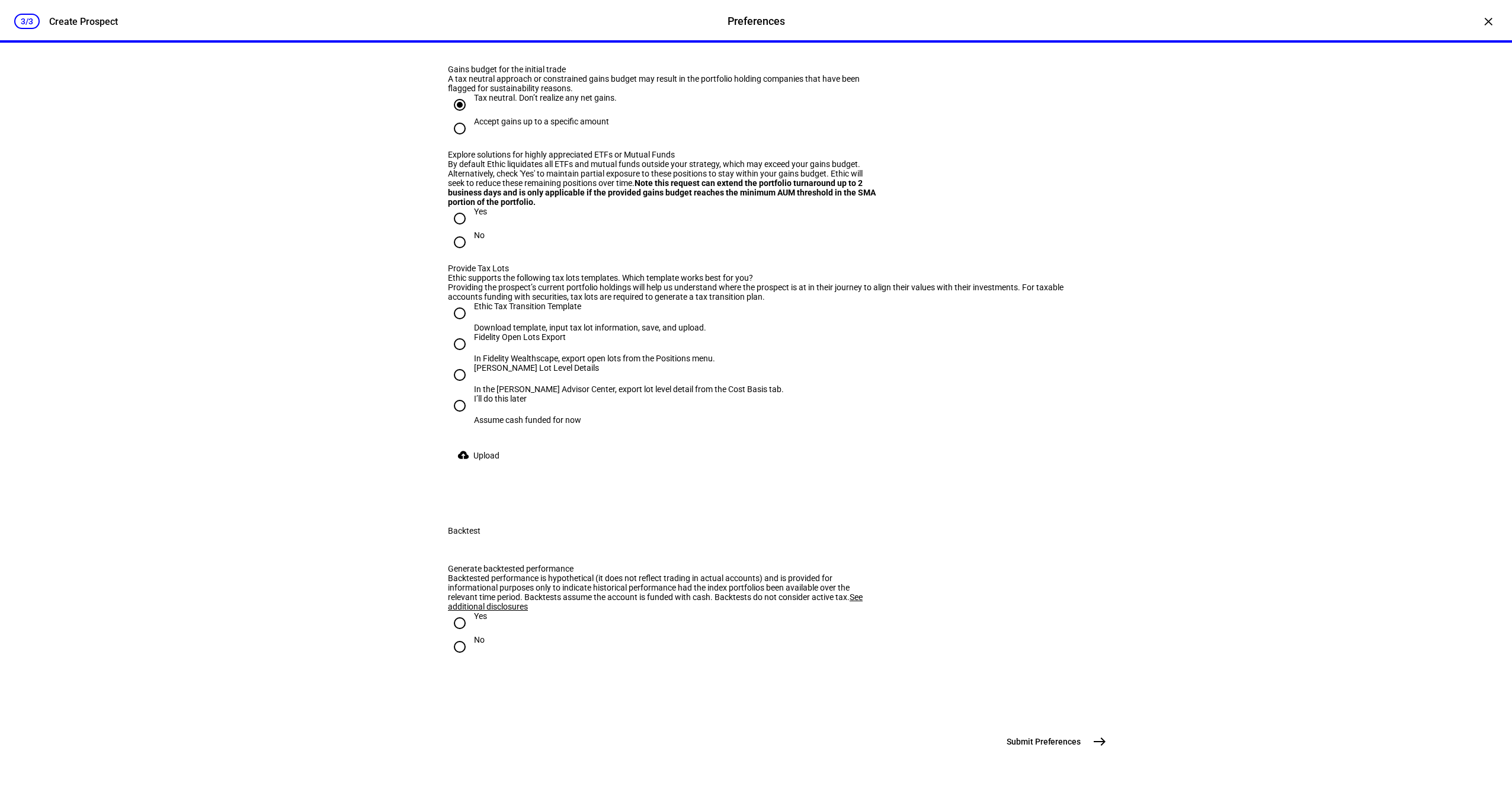
scroll to position [1274, 0]
click at [474, 240] on div "No" at bounding box center [479, 235] width 11 height 9
click at [470, 254] on input "No" at bounding box center [460, 243] width 24 height 24
radio input "true"
click at [491, 373] on div "Schwab Lot Level Details" at bounding box center [629, 368] width 310 height 9
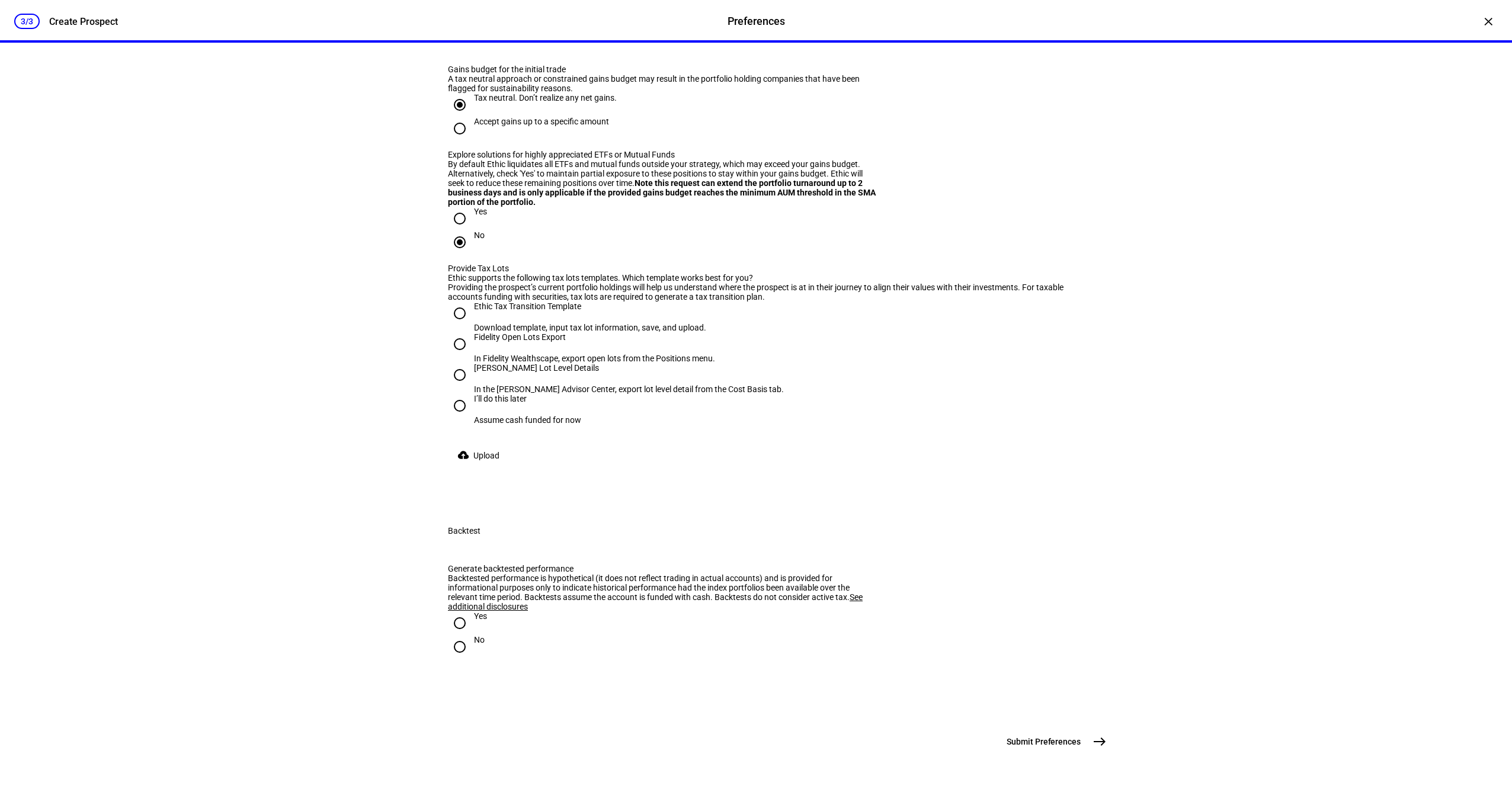
click at [471, 387] on input "Schwab Lot Level Details In the Schwab Advisor Center, export lot level detail …" at bounding box center [460, 375] width 24 height 24
radio input "true"
click at [478, 467] on span "Upload" at bounding box center [486, 455] width 26 height 24
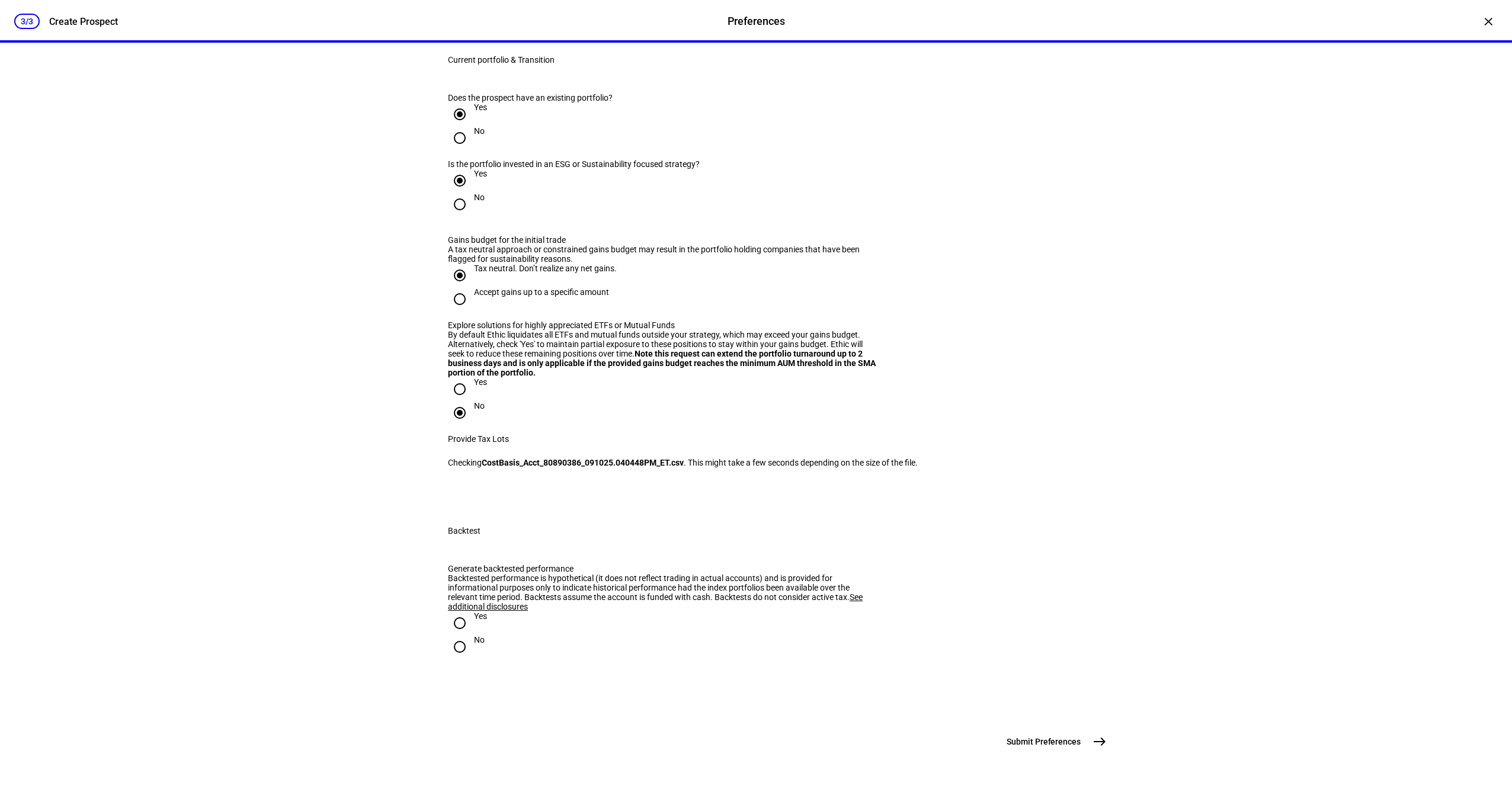
scroll to position [1337, 0]
click at [467, 622] on eth-form-section "Backtest Generate backtested performance Backtested performance is hypothetical…" at bounding box center [756, 600] width 654 height 175
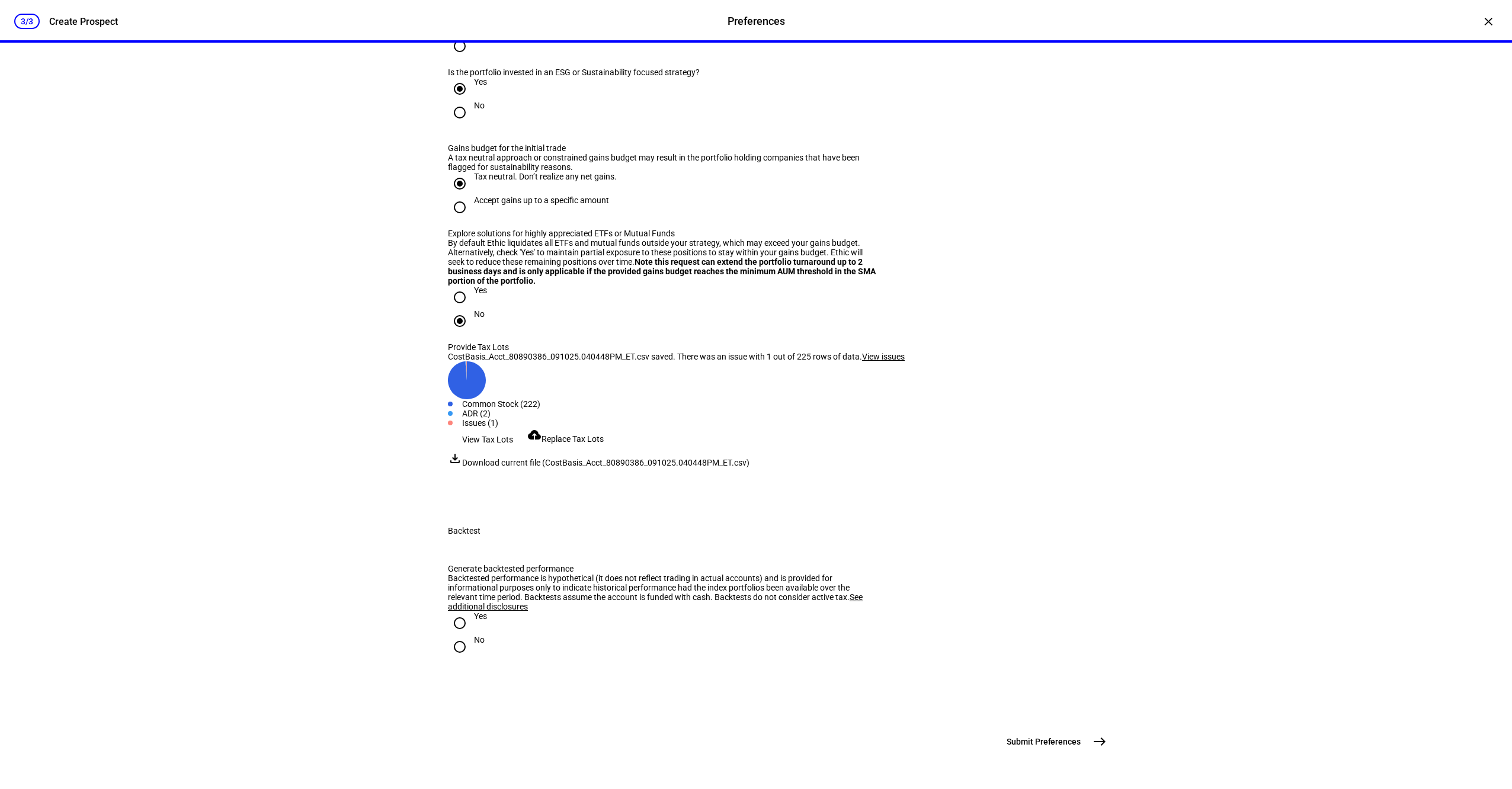
scroll to position [1435, 0]
click at [905, 352] on span "View issues" at bounding box center [884, 356] width 43 height 9
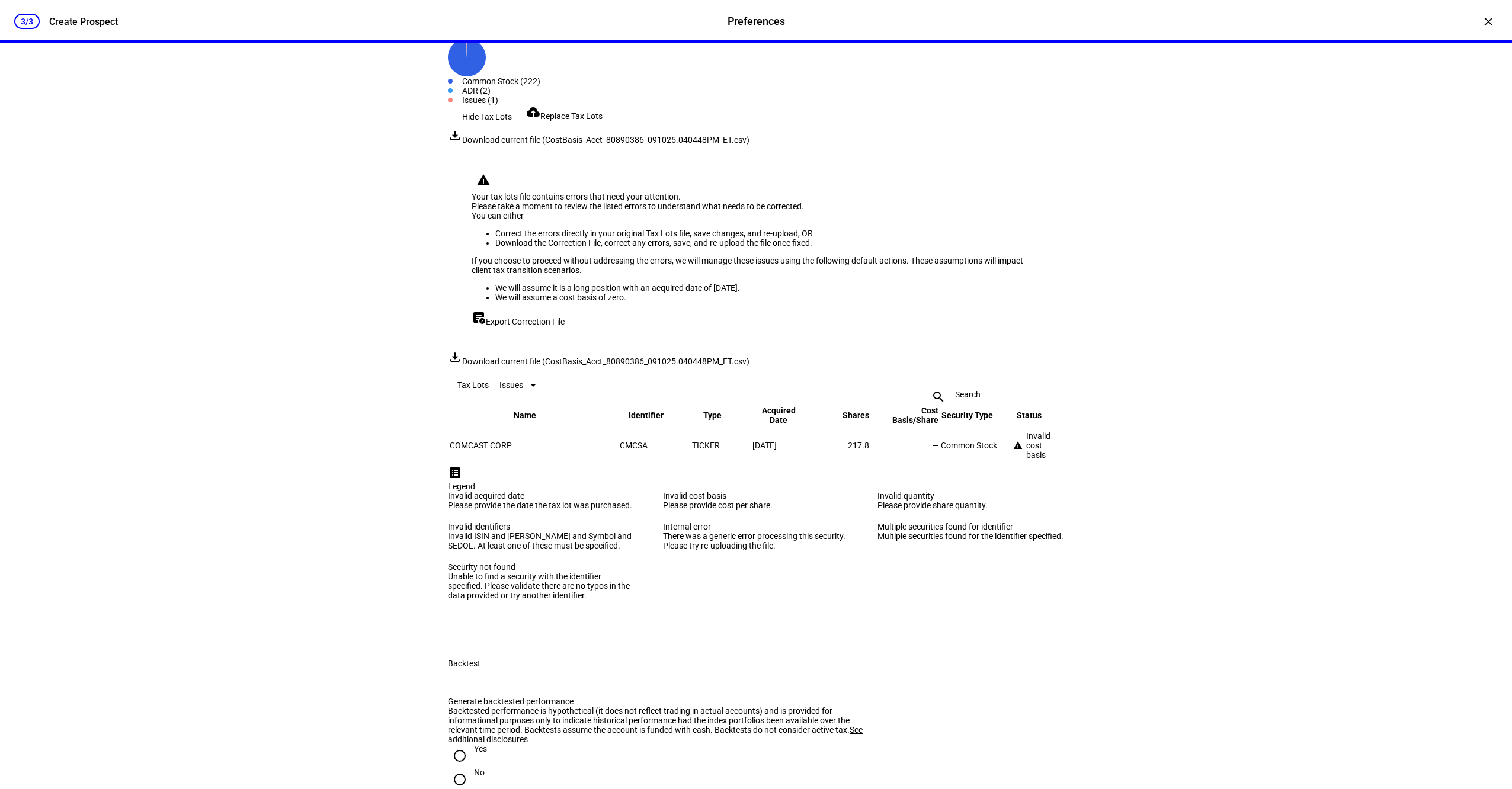
click at [525, 326] on span "Export Correction File" at bounding box center [525, 322] width 79 height 9
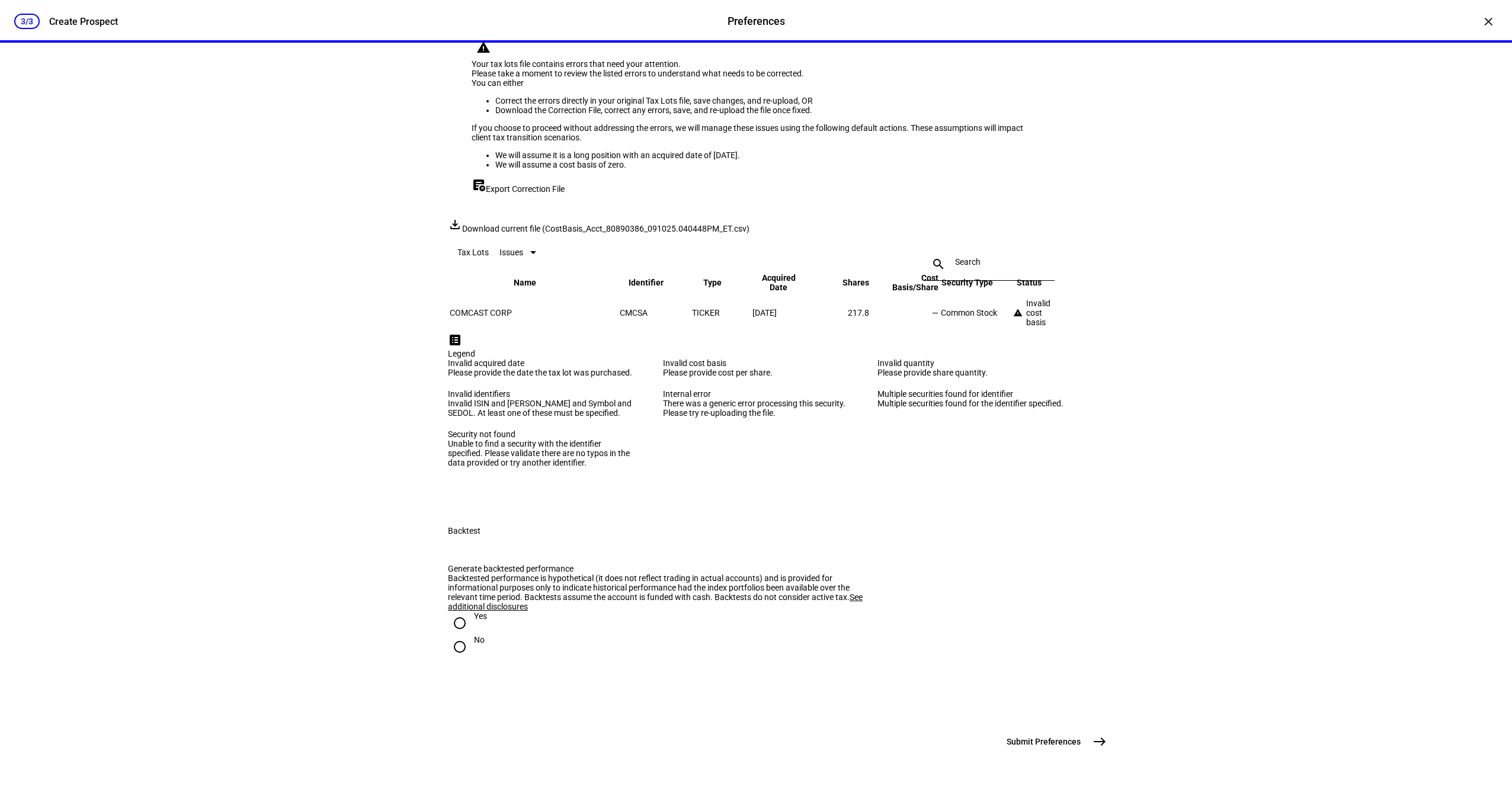
scroll to position [1586, 0]
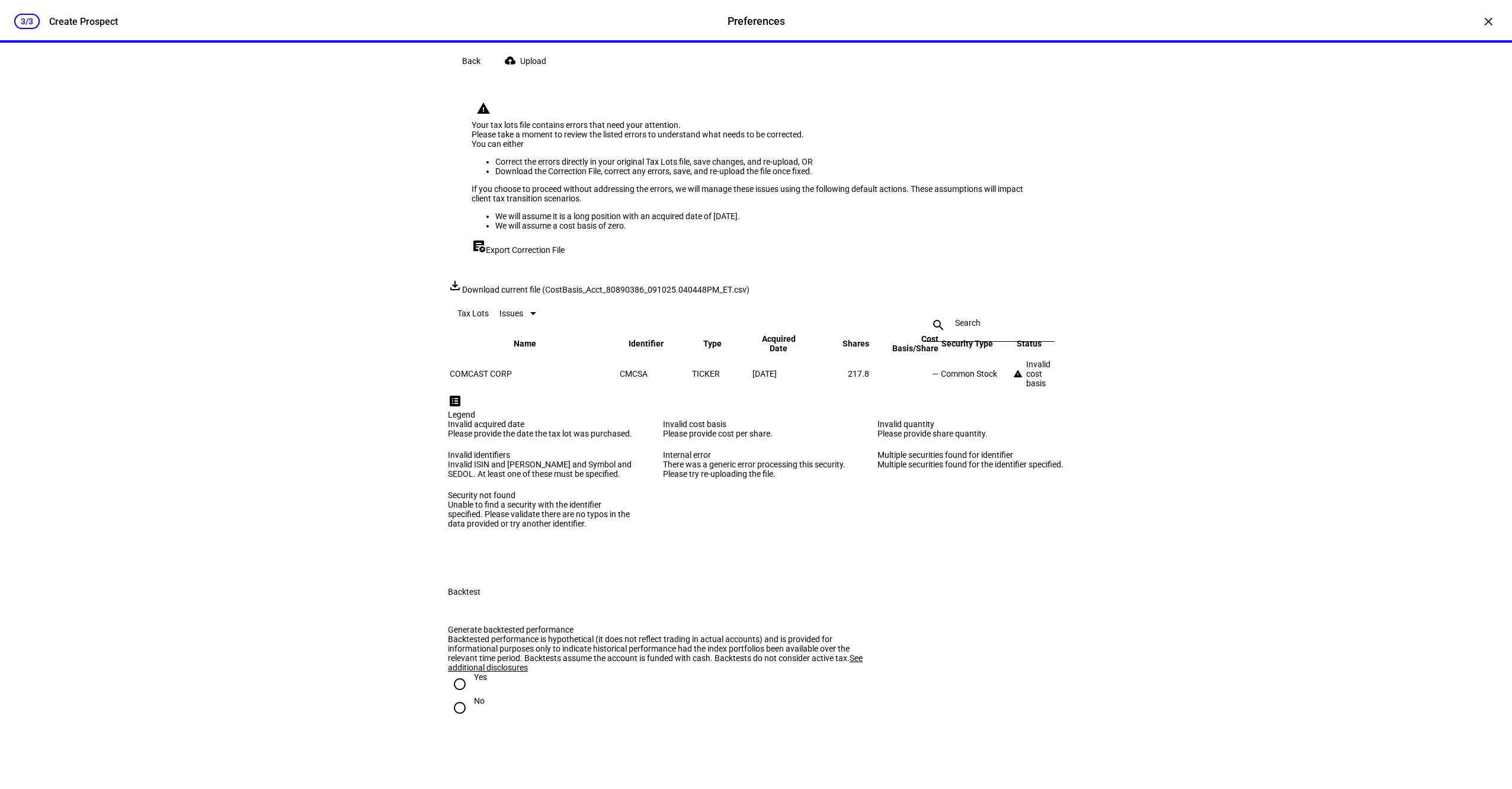
click at [497, 9] on div "Correction File" at bounding box center [640, 4] width 333 height 9
click at [471, 23] on input "Correction File Download the Correction File from the Tax Lots view, correct an…" at bounding box center [460, 11] width 24 height 24
radio input "true"
click at [526, 73] on span at bounding box center [527, 61] width 66 height 24
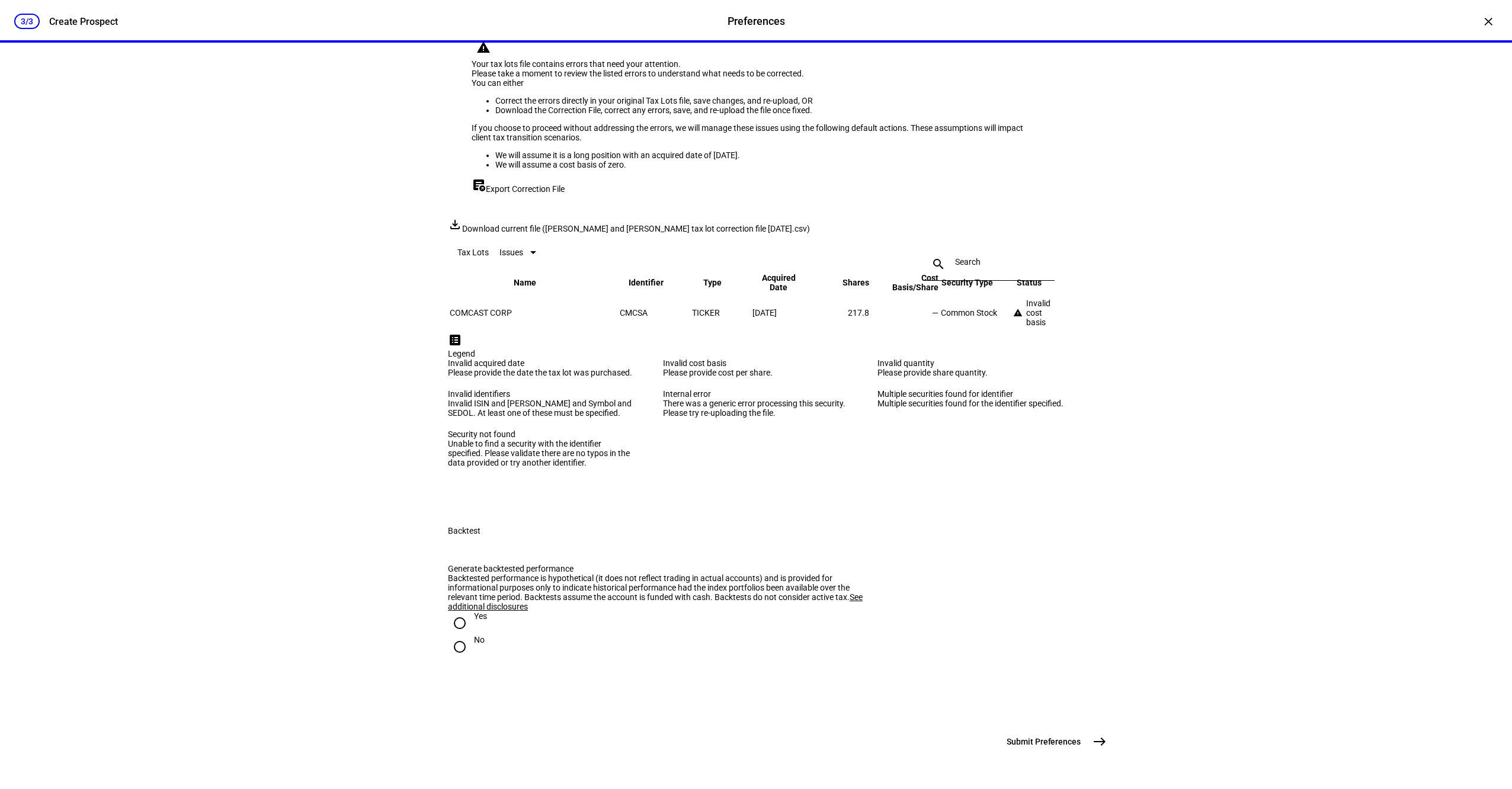
scroll to position [2060, 0]
click at [474, 635] on div "No" at bounding box center [479, 639] width 11 height 9
click at [471, 635] on input "No" at bounding box center [460, 647] width 24 height 24
radio input "true"
click at [1083, 733] on button "Submit Preferences east" at bounding box center [1055, 742] width 112 height 24
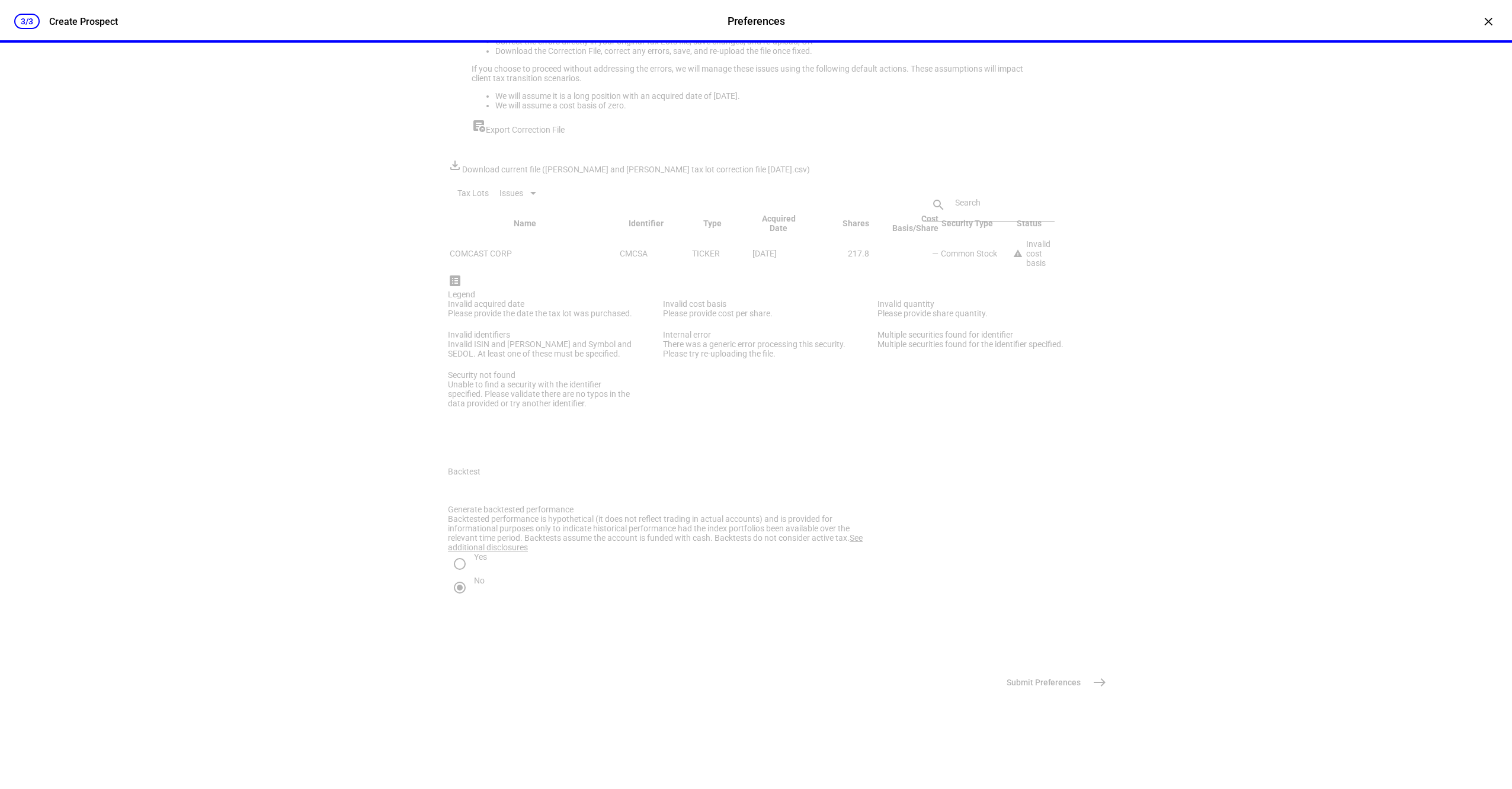
scroll to position [0, 0]
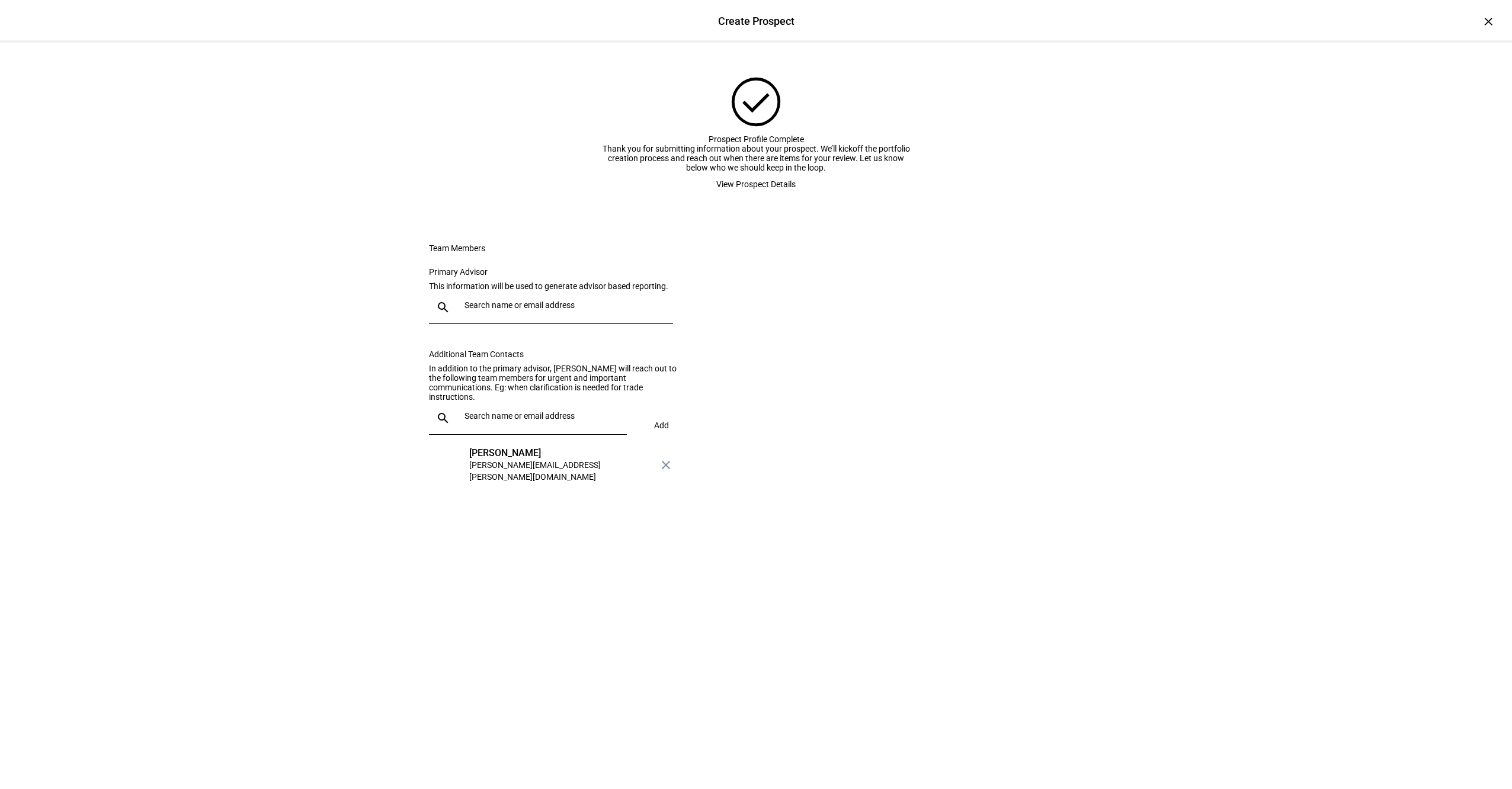
click at [563, 324] on div at bounding box center [562, 308] width 204 height 33
type input "jef"
click at [557, 451] on div "jeffrey.boyer@corient.com" at bounding box center [567, 457] width 197 height 24
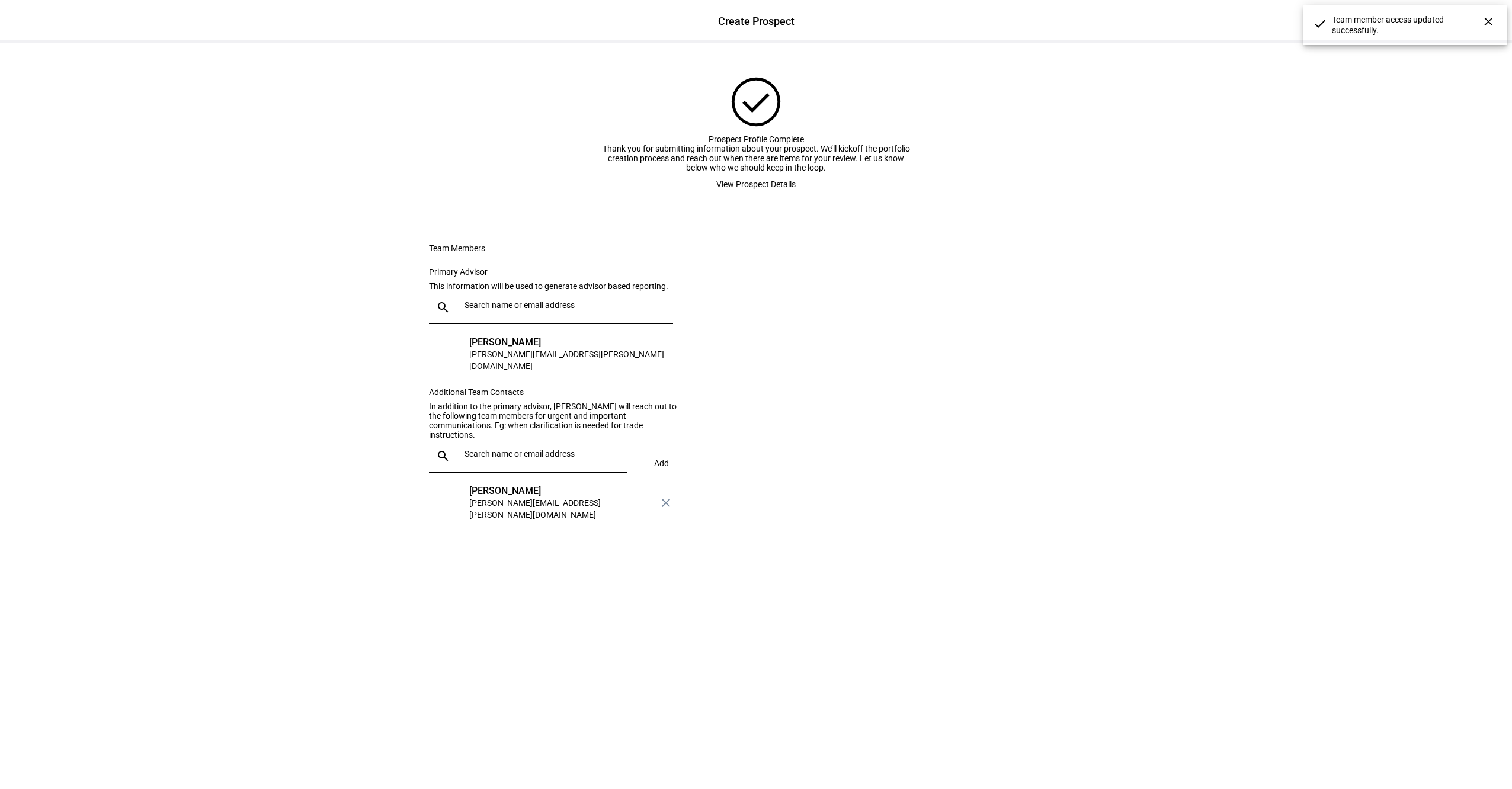
click at [475, 473] on div at bounding box center [539, 456] width 158 height 33
type input "sab"
click at [484, 608] on div "Sabrina Martins" at bounding box center [541, 605] width 146 height 12
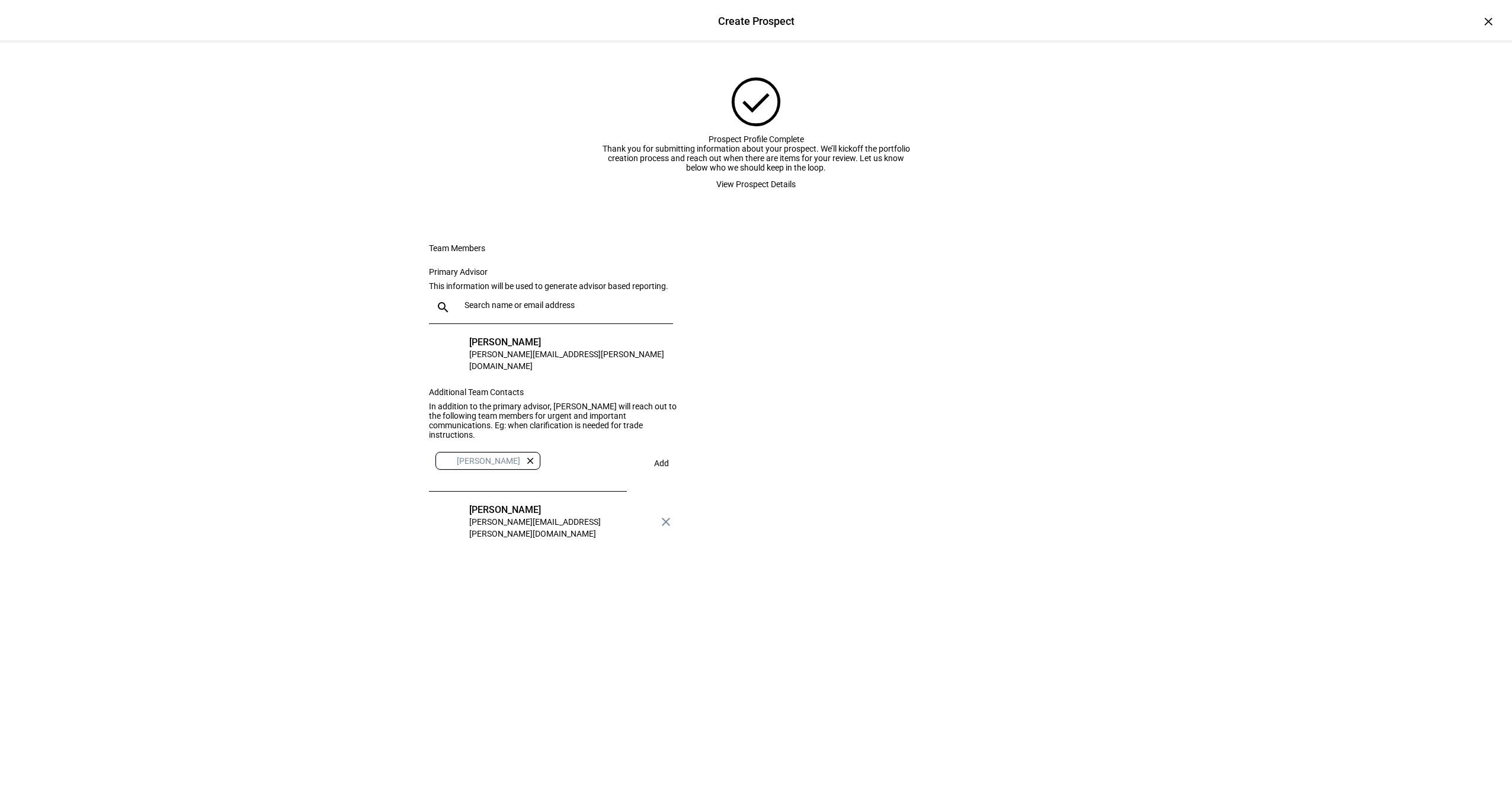
click at [665, 477] on span at bounding box center [661, 463] width 41 height 29
click at [714, 274] on div "check_circle Prospect Profile Complete Thank you for submitting information abo…" at bounding box center [755, 315] width 711 height 546
click at [716, 196] on span "View Prospect Details" at bounding box center [755, 184] width 79 height 24
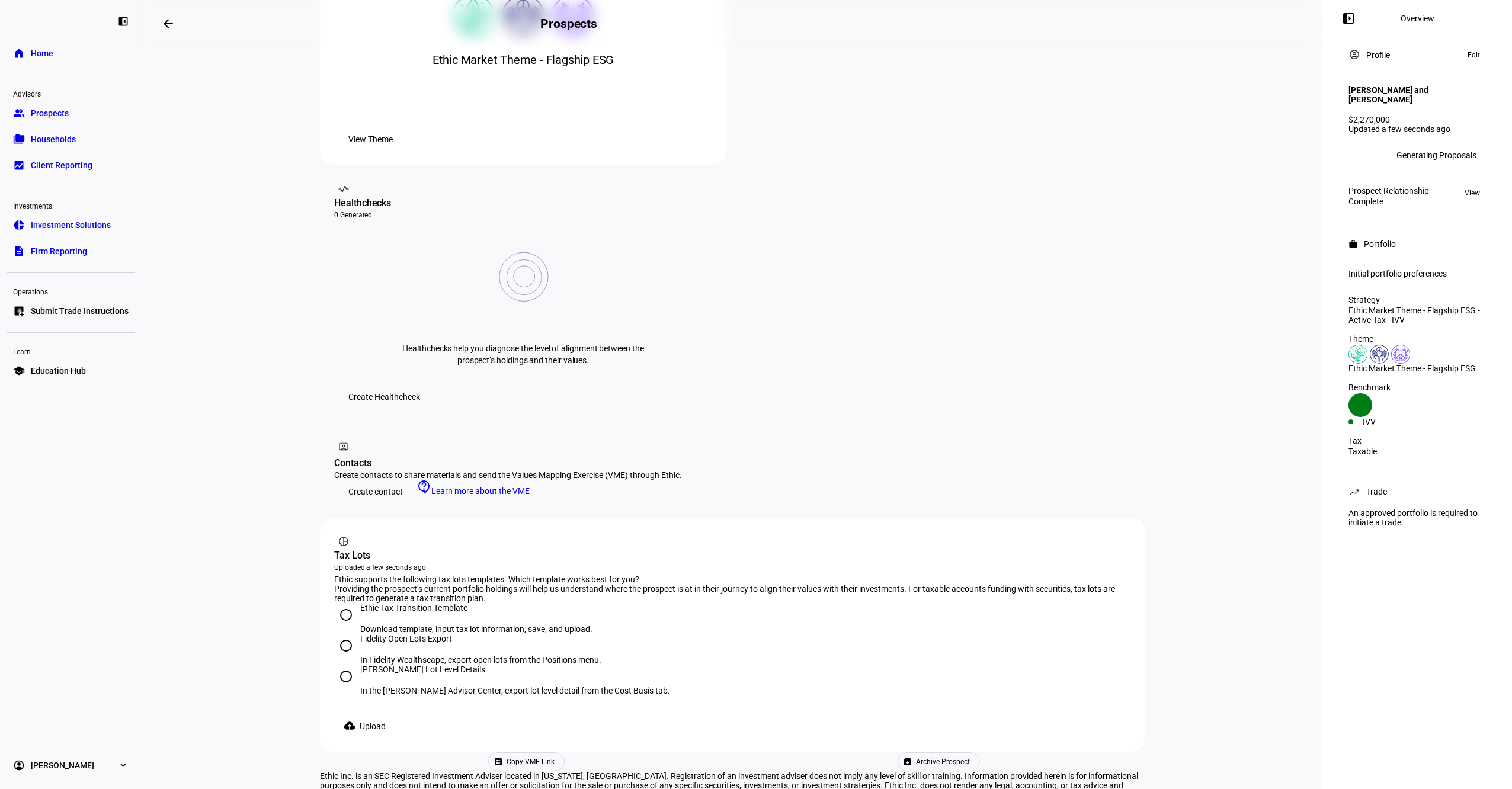
scroll to position [326, 0]
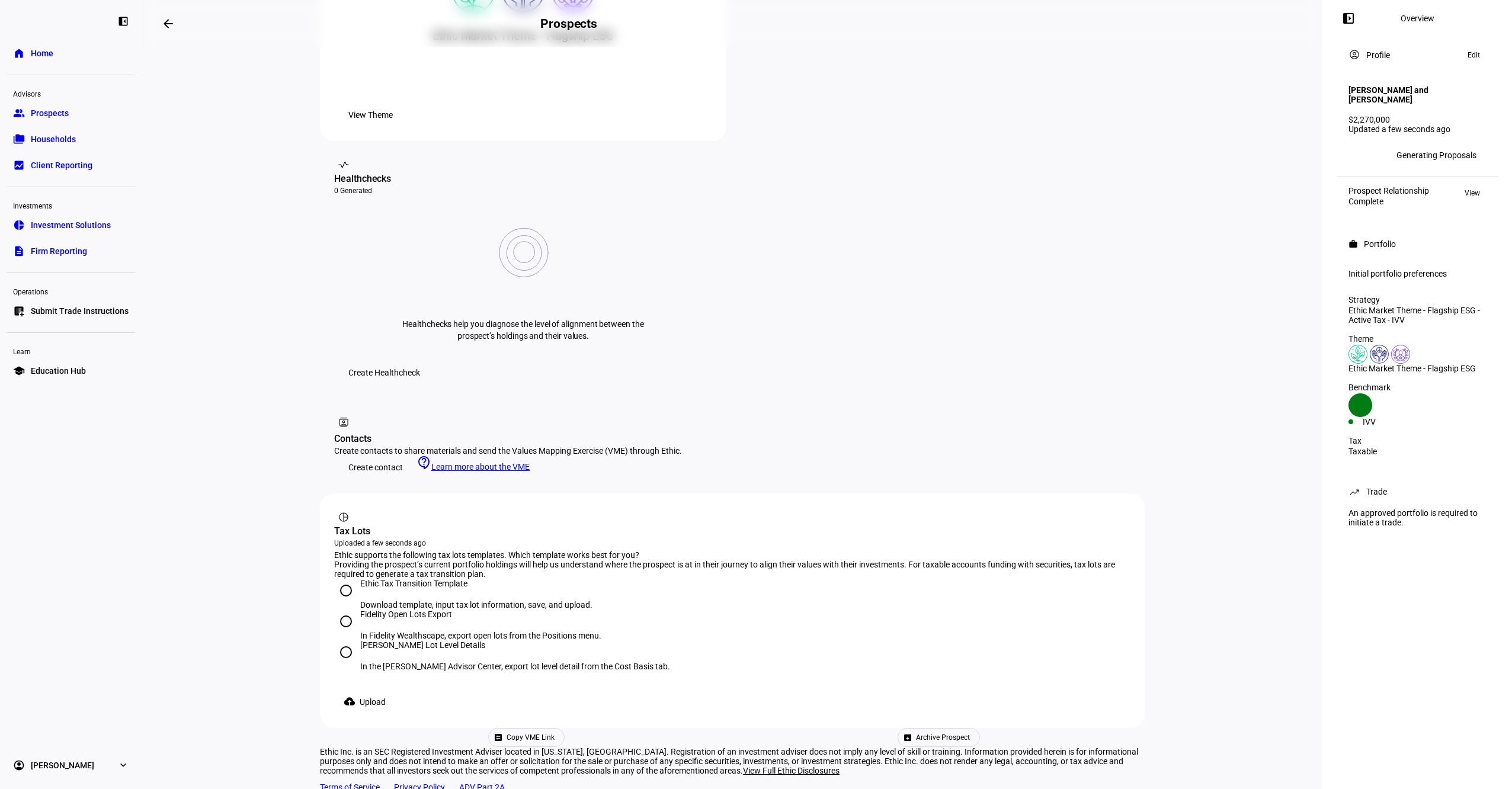
click at [555, 729] on span "Copy VME Link" at bounding box center [531, 737] width 48 height 18
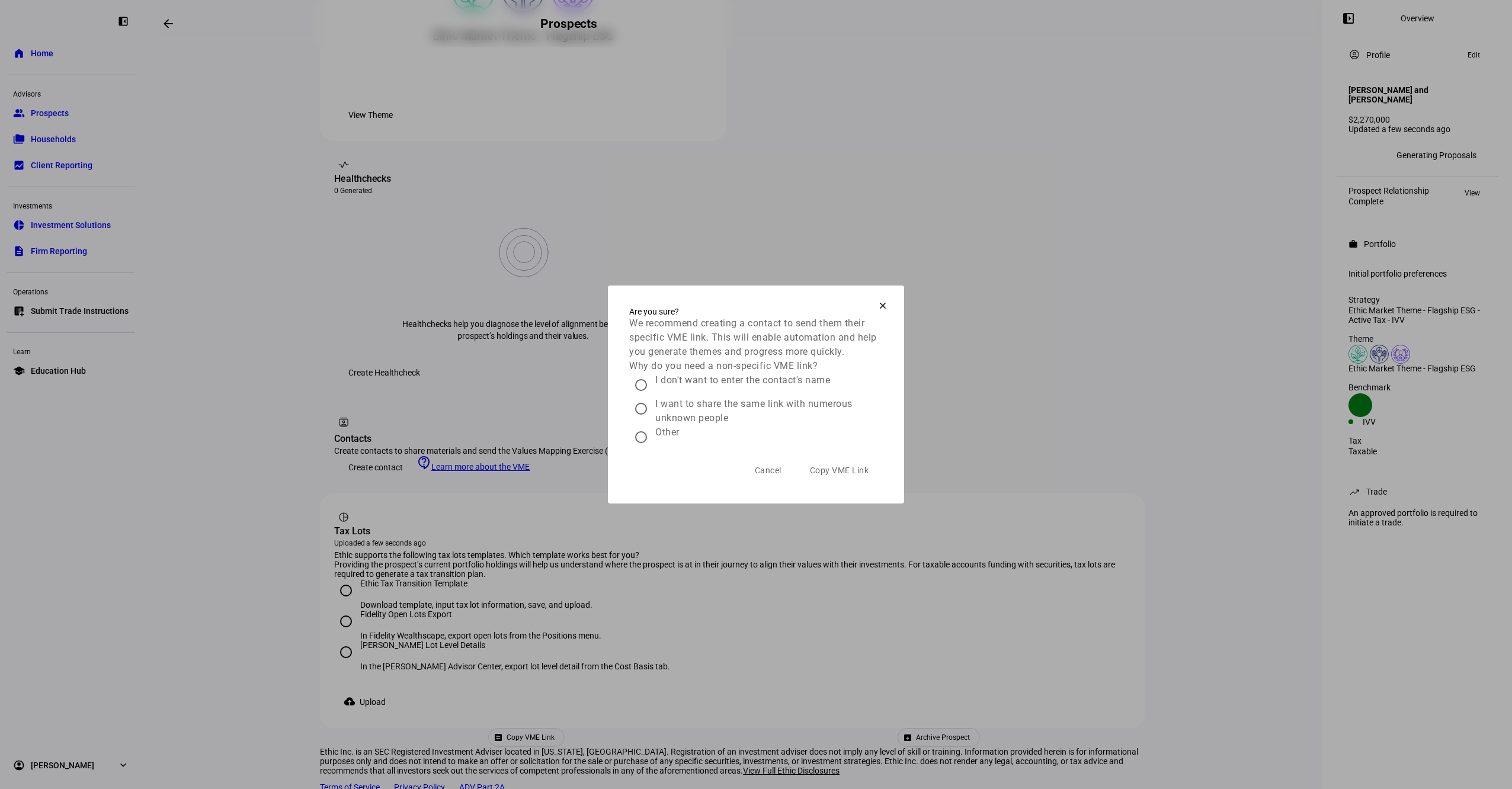
click at [889, 292] on span at bounding box center [882, 305] width 29 height 29
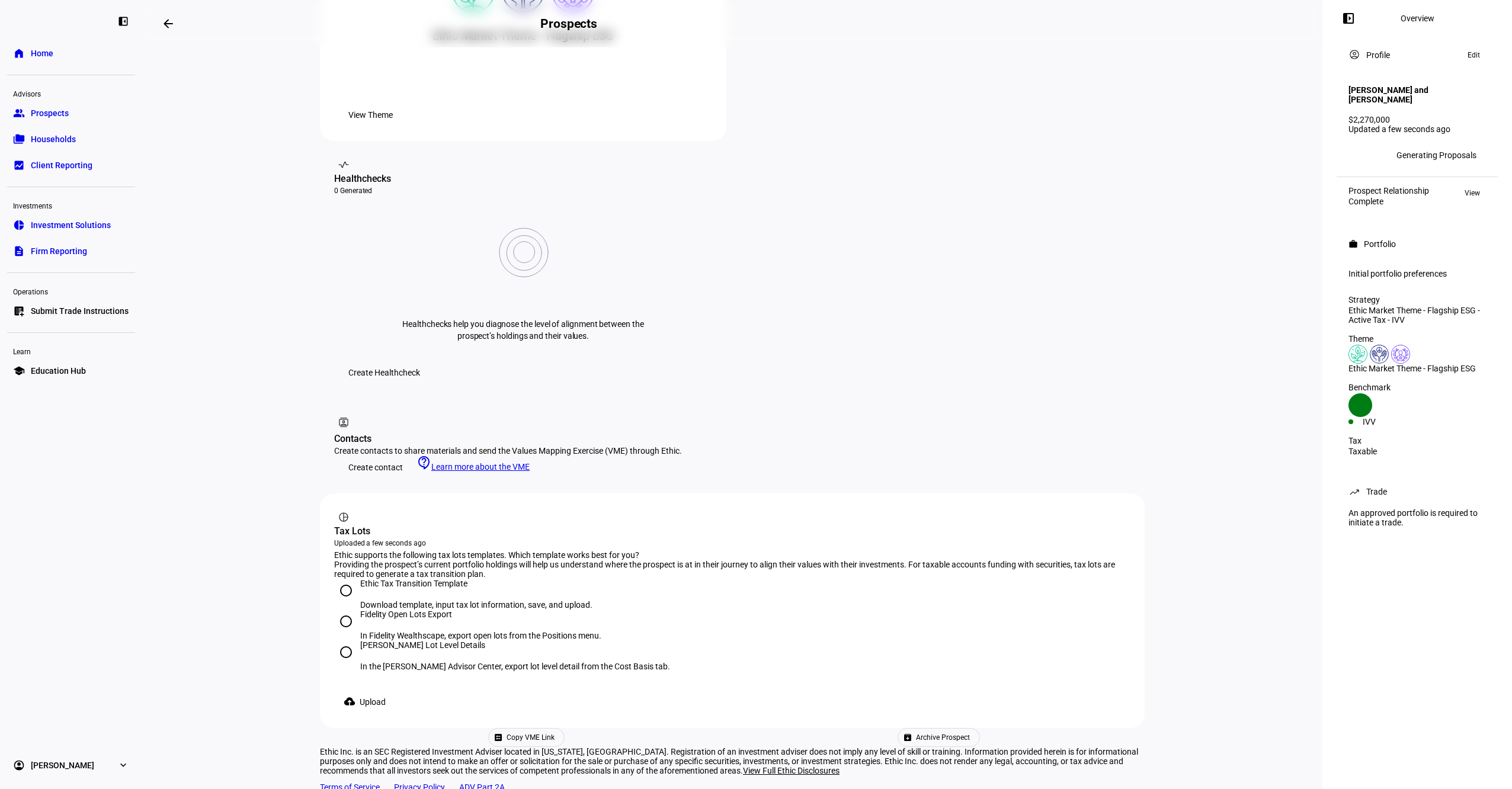
click at [555, 729] on span "Copy VME Link" at bounding box center [531, 737] width 48 height 18
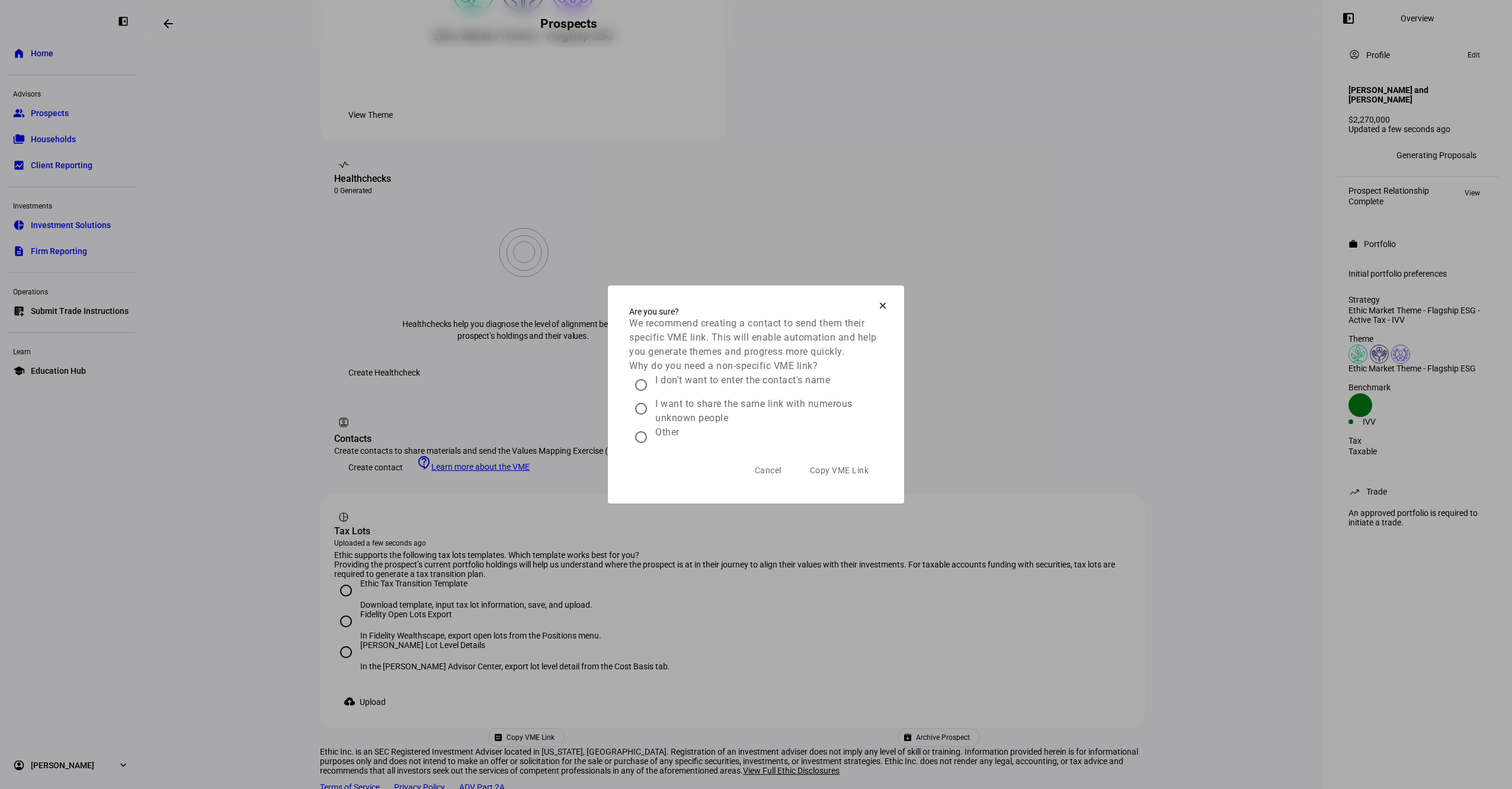
click at [686, 419] on div "I want to share the same link with numerous unknown people" at bounding box center [769, 411] width 227 height 29
click at [653, 419] on input "I want to share the same link with numerous unknown people" at bounding box center [641, 409] width 24 height 24
radio input "true"
click at [849, 498] on div "Are you sure? We recommend creating a contact to send them their specific VME l…" at bounding box center [756, 395] width 297 height 218
click at [848, 475] on span "Copy VME Link" at bounding box center [839, 470] width 59 height 9
